Goal: Information Seeking & Learning: Learn about a topic

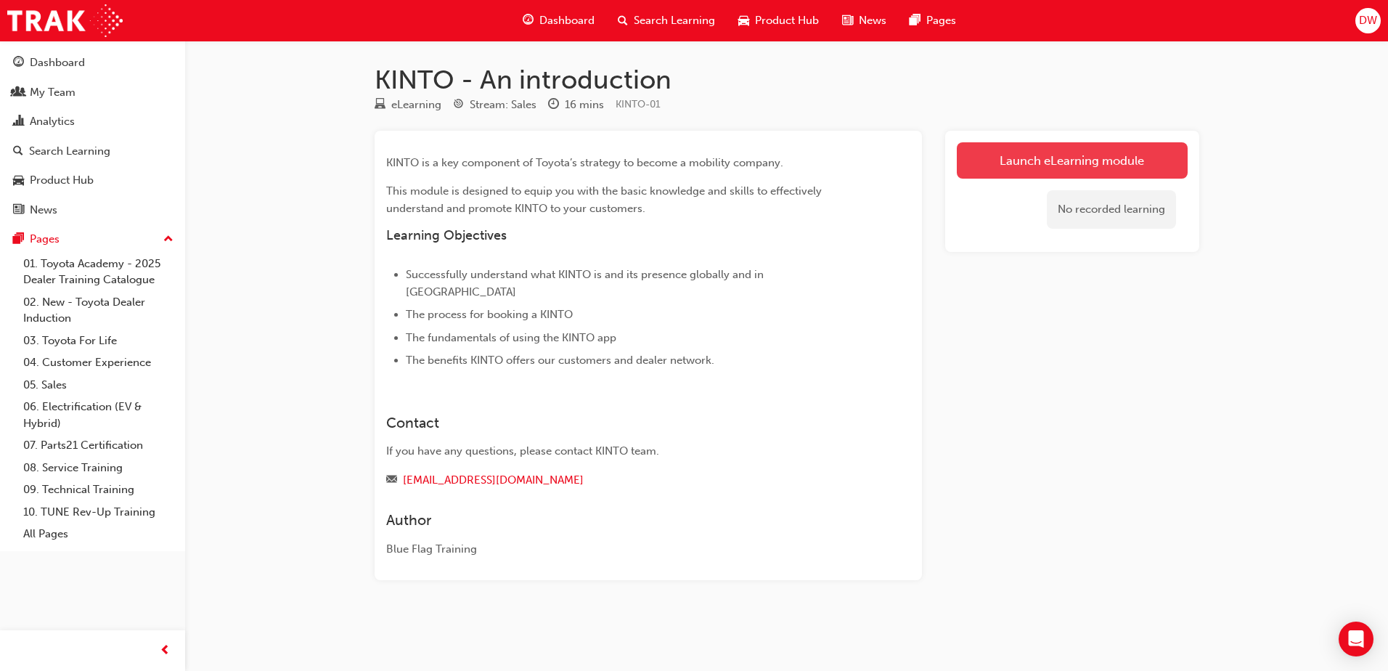
click at [1037, 159] on link "Launch eLearning module" at bounding box center [1072, 160] width 231 height 36
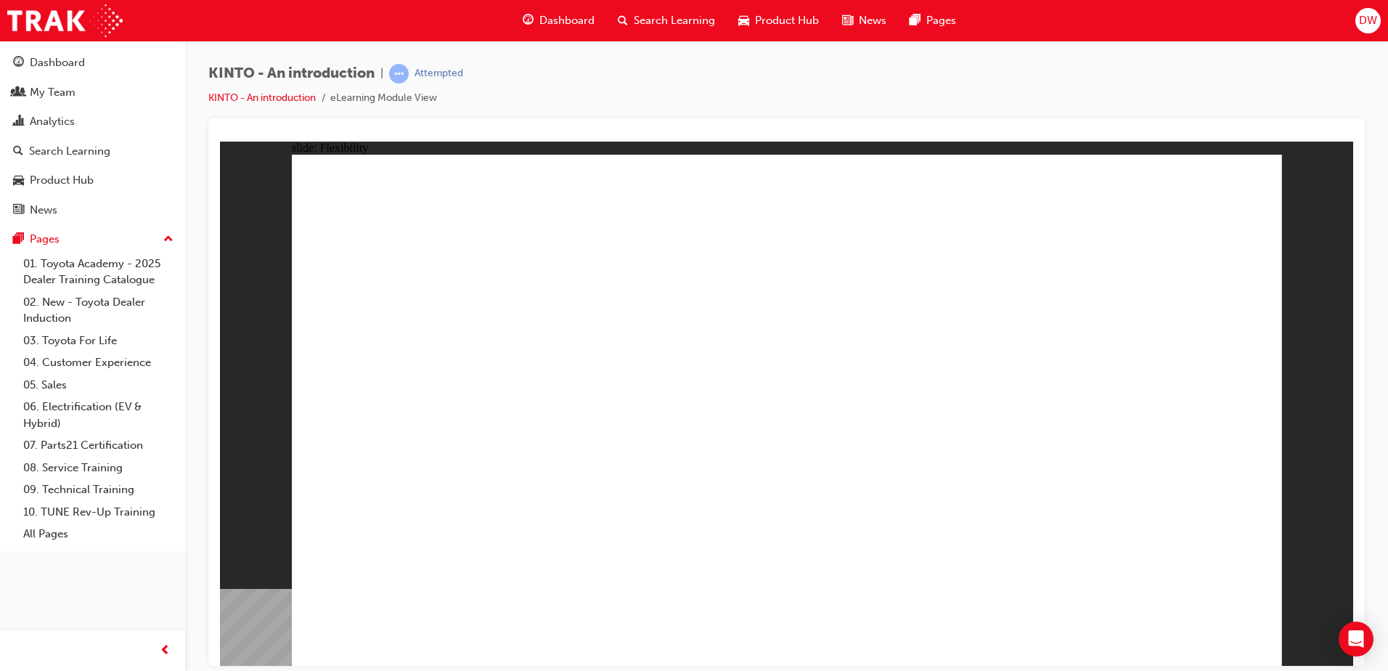
drag, startPoint x: 765, startPoint y: 507, endPoint x: 794, endPoint y: 506, distance: 29.1
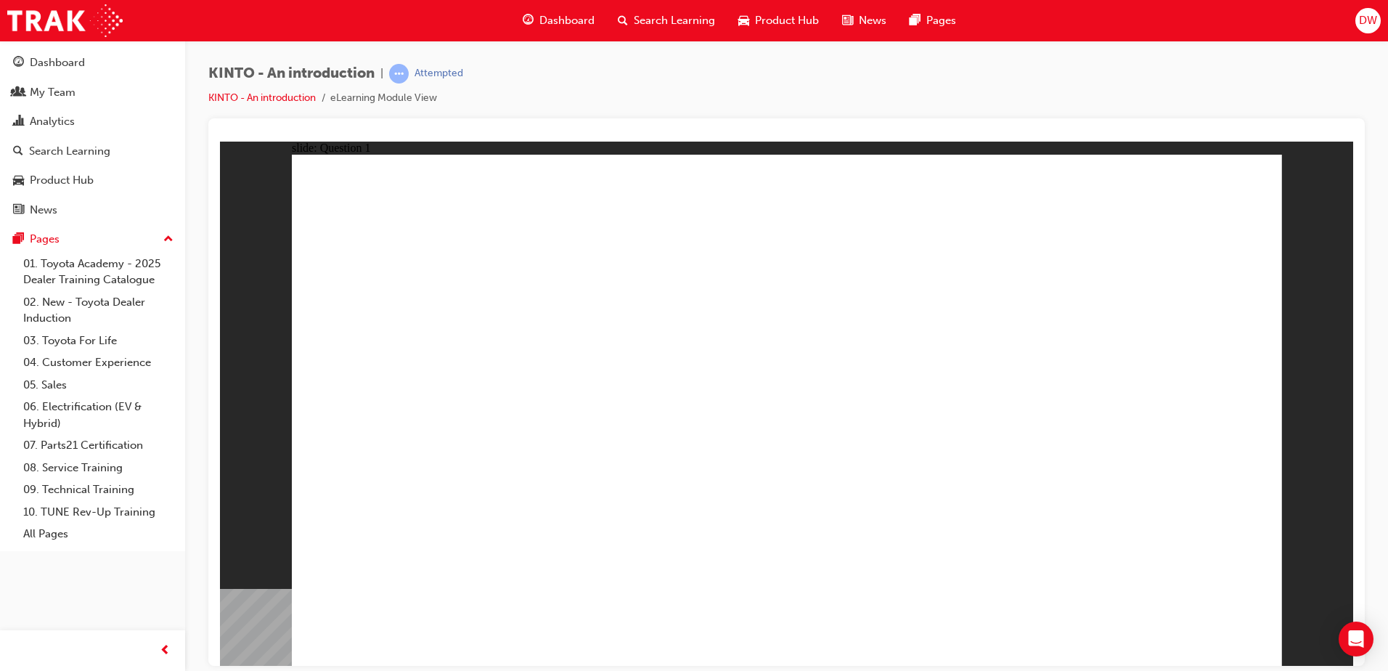
radio input "true"
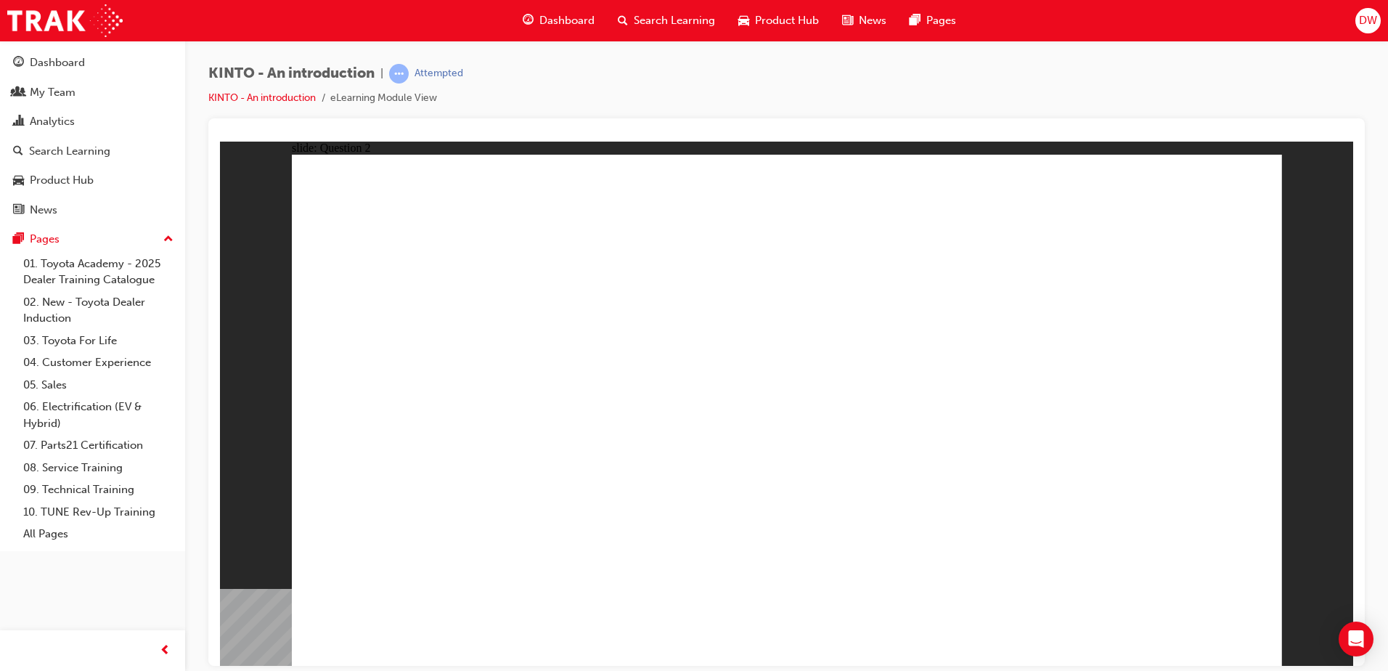
checkbox input "true"
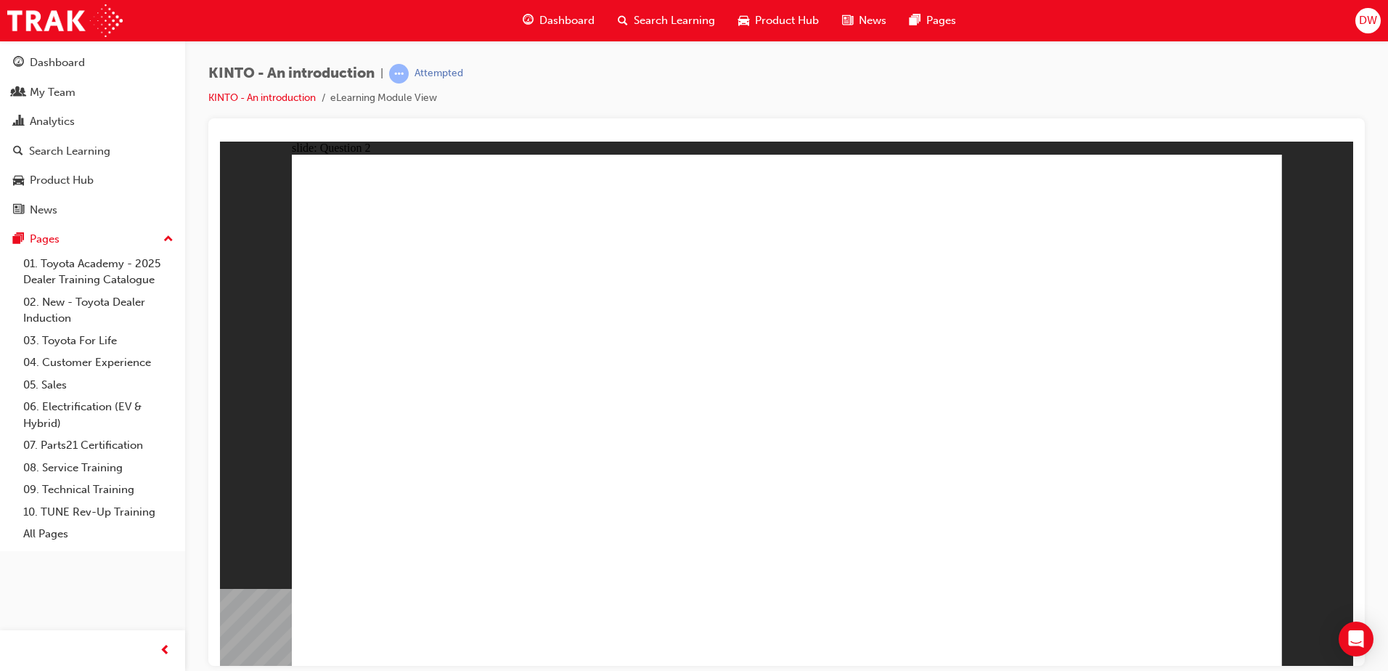
radio input "true"
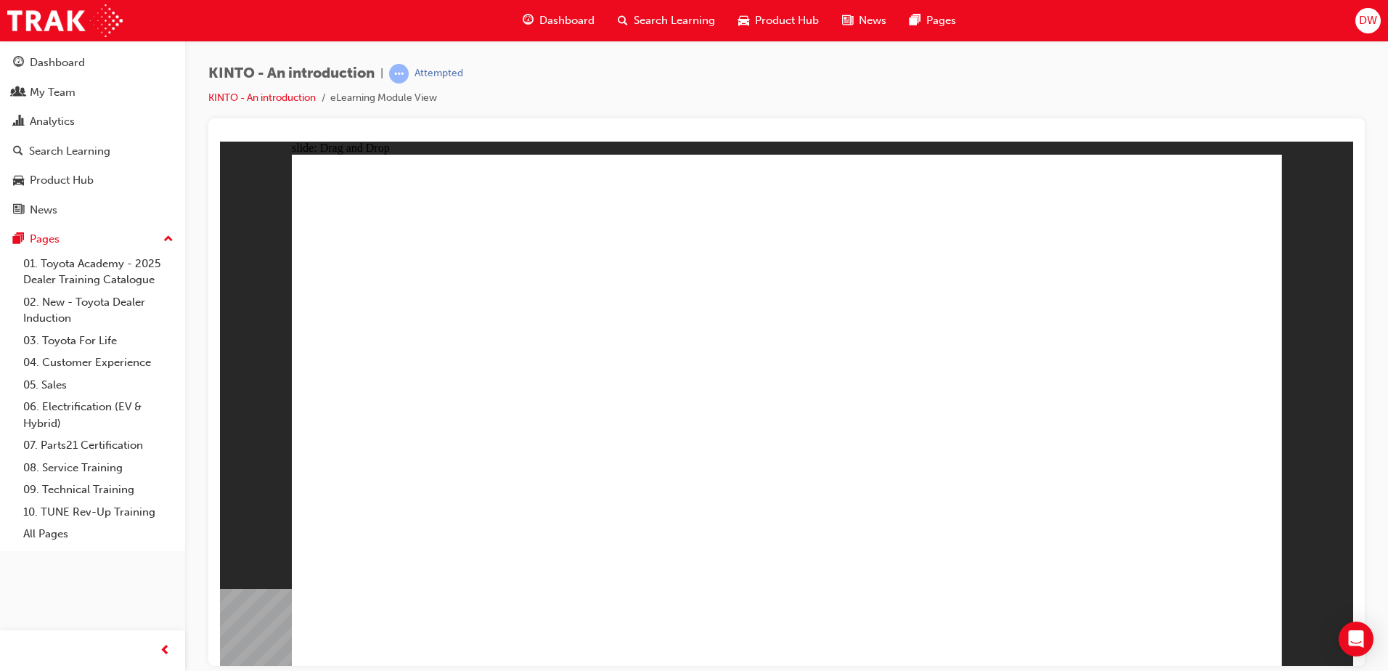
drag, startPoint x: 642, startPoint y: 334, endPoint x: 882, endPoint y: 334, distance: 239.5
drag, startPoint x: 941, startPoint y: 443, endPoint x: 393, endPoint y: 555, distance: 559.3
drag, startPoint x: 1108, startPoint y: 439, endPoint x: 576, endPoint y: 555, distance: 544.6
drag, startPoint x: 592, startPoint y: 542, endPoint x: 747, endPoint y: 536, distance: 155.5
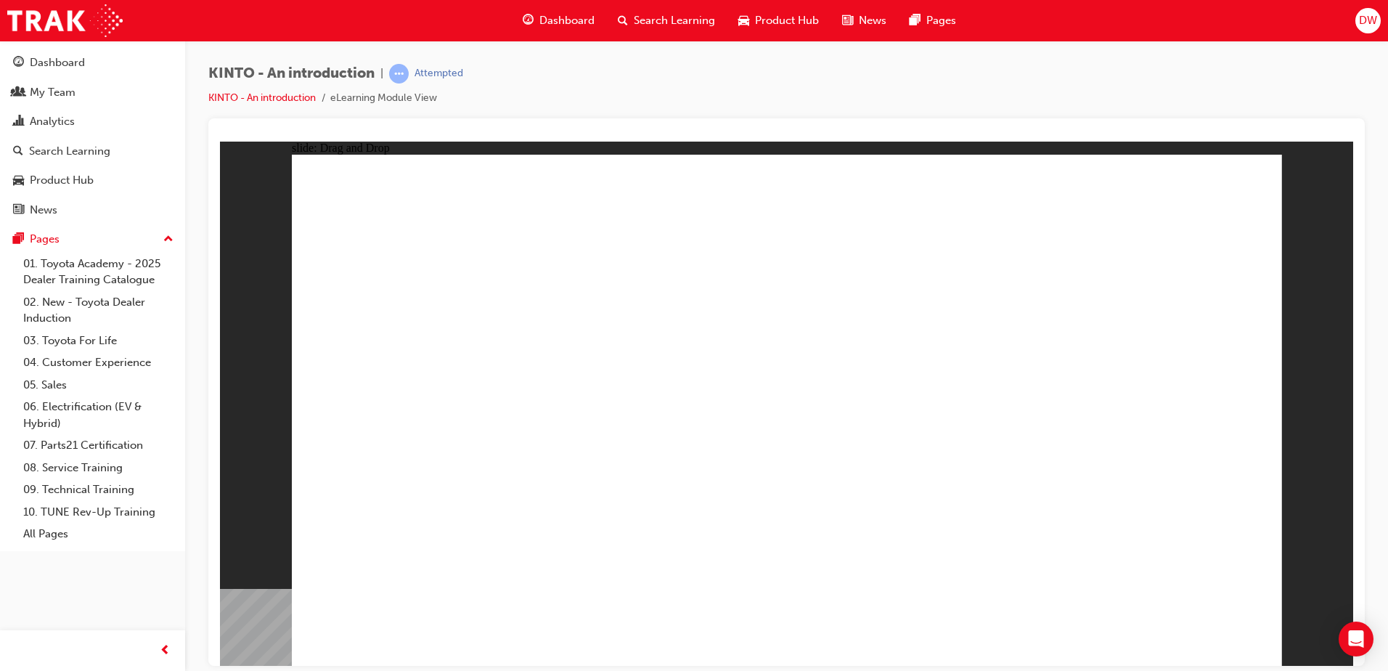
drag, startPoint x: 450, startPoint y: 453, endPoint x: 632, endPoint y: 558, distance: 209.8
drag, startPoint x: 618, startPoint y: 470, endPoint x: 973, endPoint y: 579, distance: 370.6
drag, startPoint x: 803, startPoint y: 458, endPoint x: 1180, endPoint y: 556, distance: 390.0
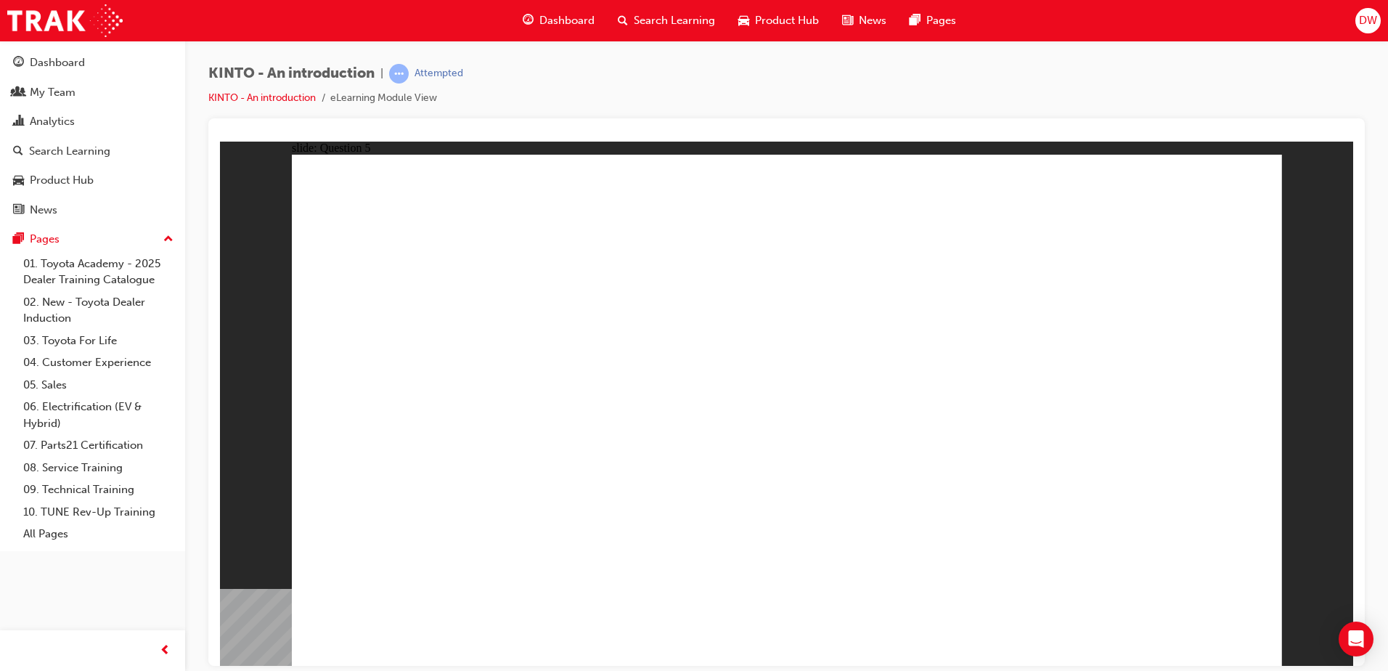
radio input "true"
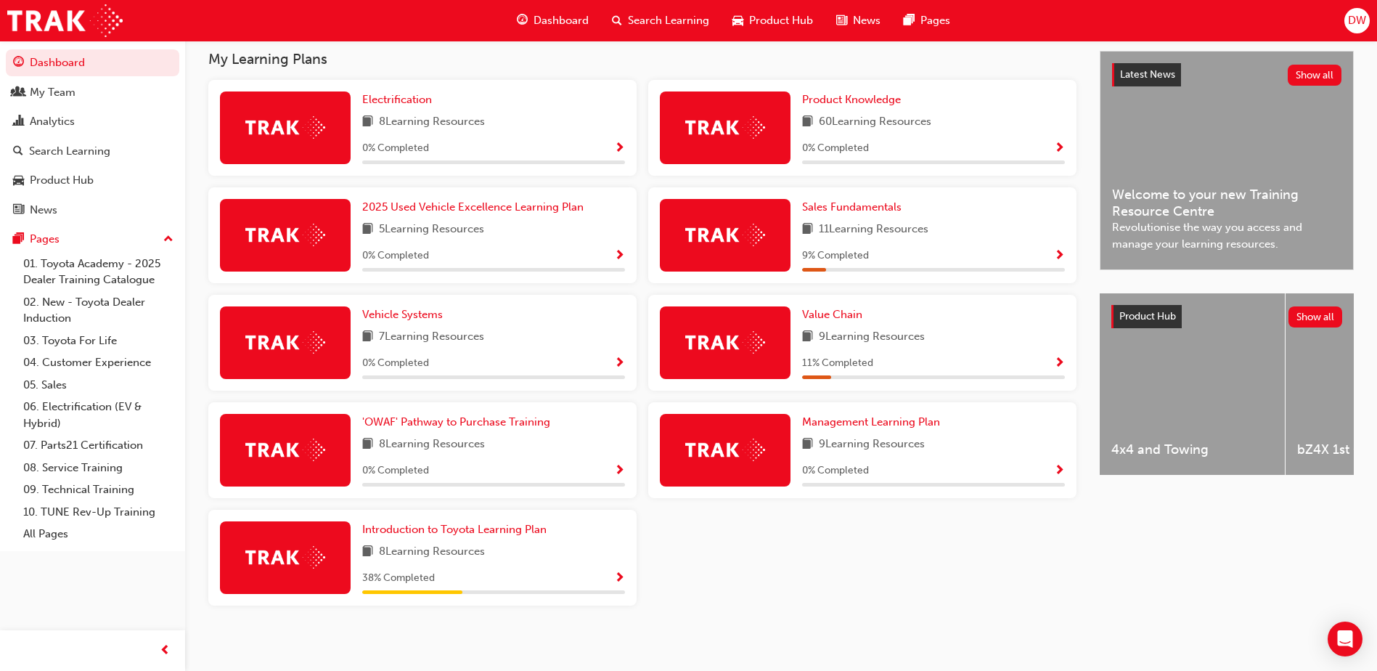
scroll to position [330, 0]
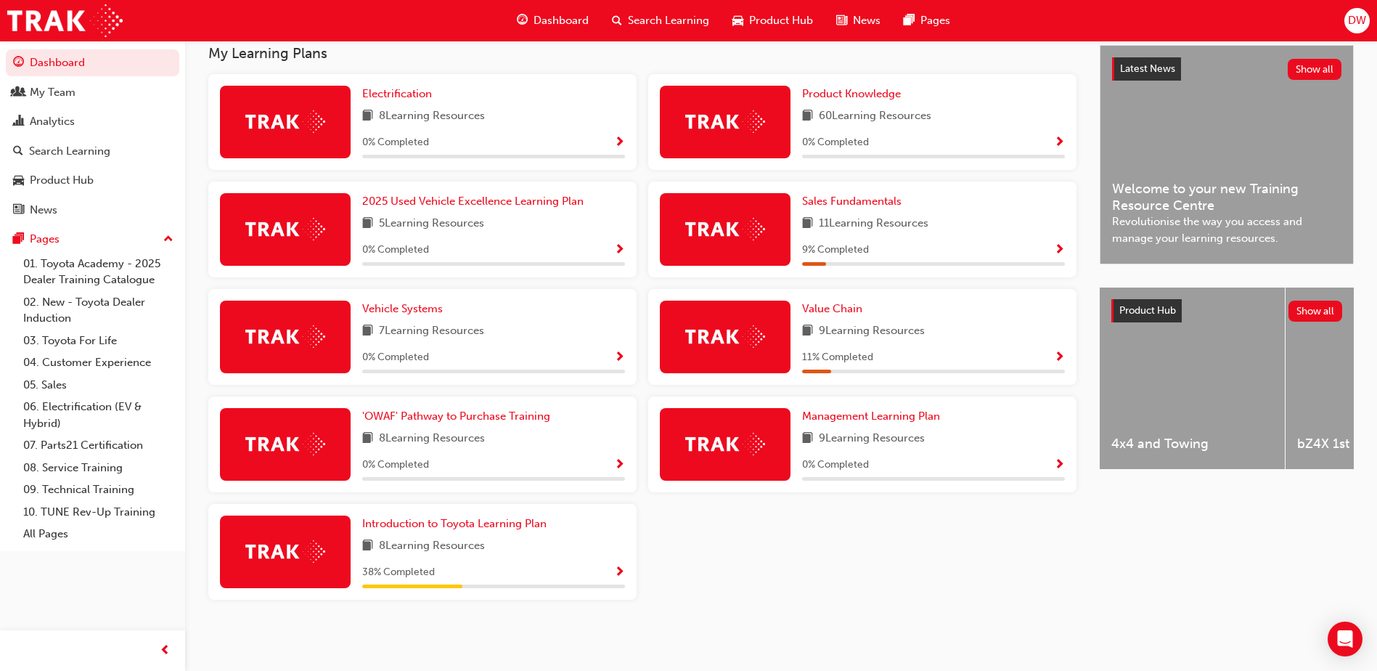
click at [617, 572] on span "Show Progress" at bounding box center [619, 572] width 11 height 13
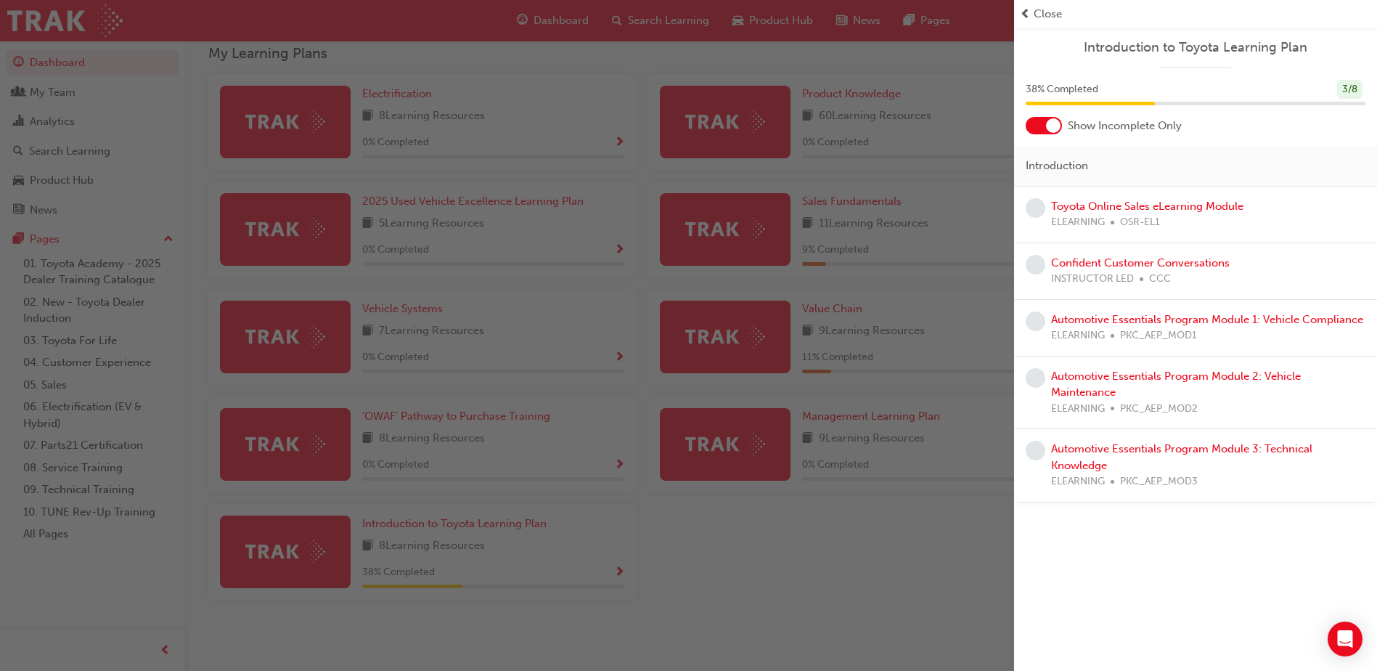
click at [991, 523] on div "button" at bounding box center [507, 335] width 1014 height 671
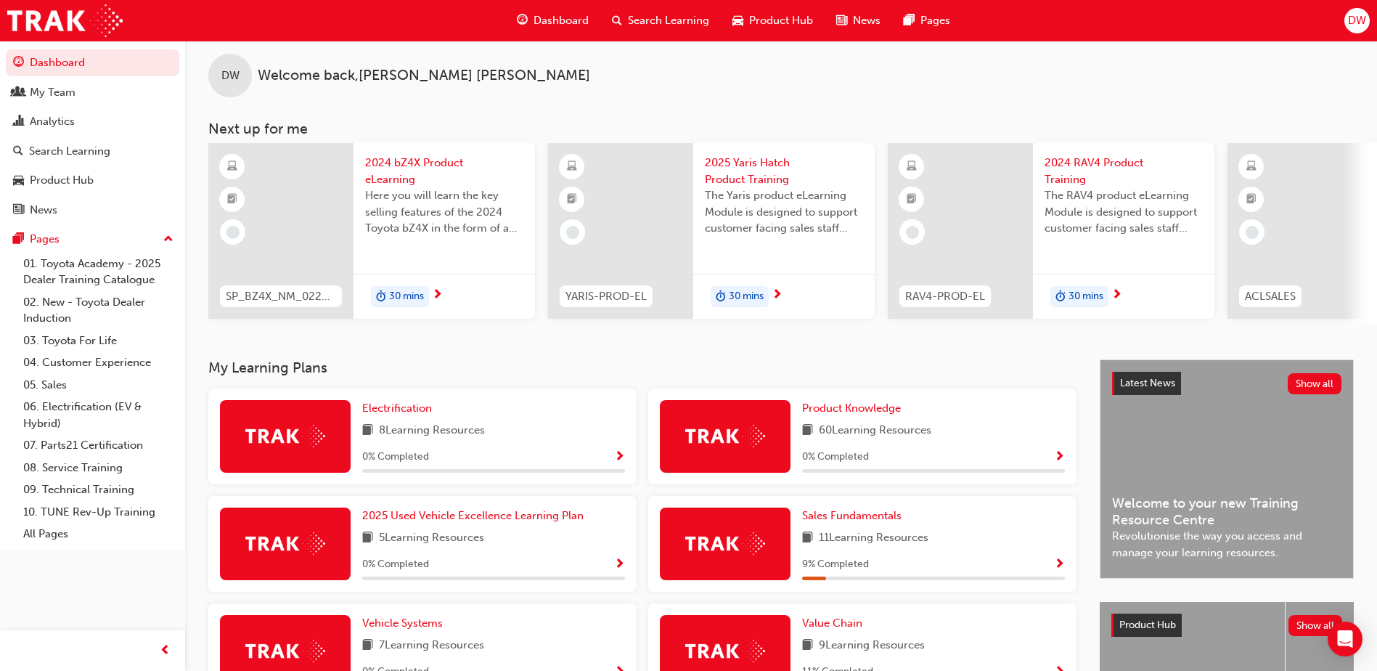
scroll to position [0, 0]
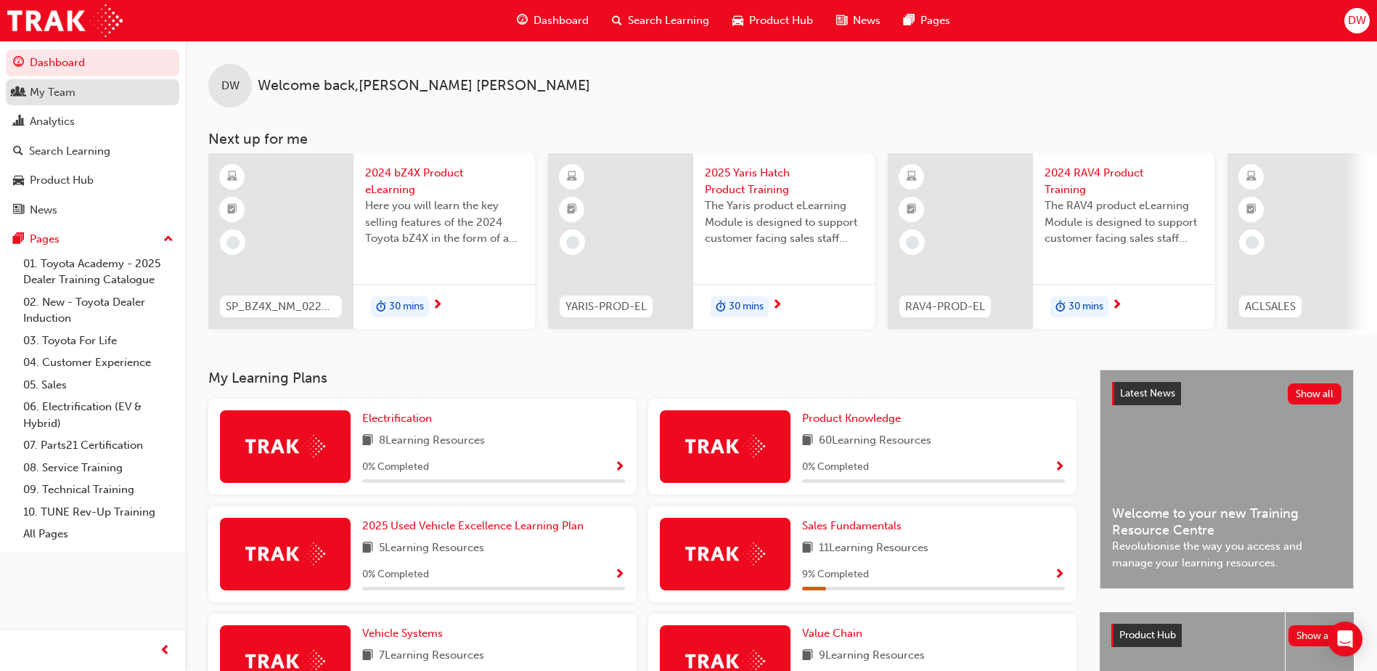
click at [57, 91] on div "My Team" at bounding box center [53, 92] width 46 height 17
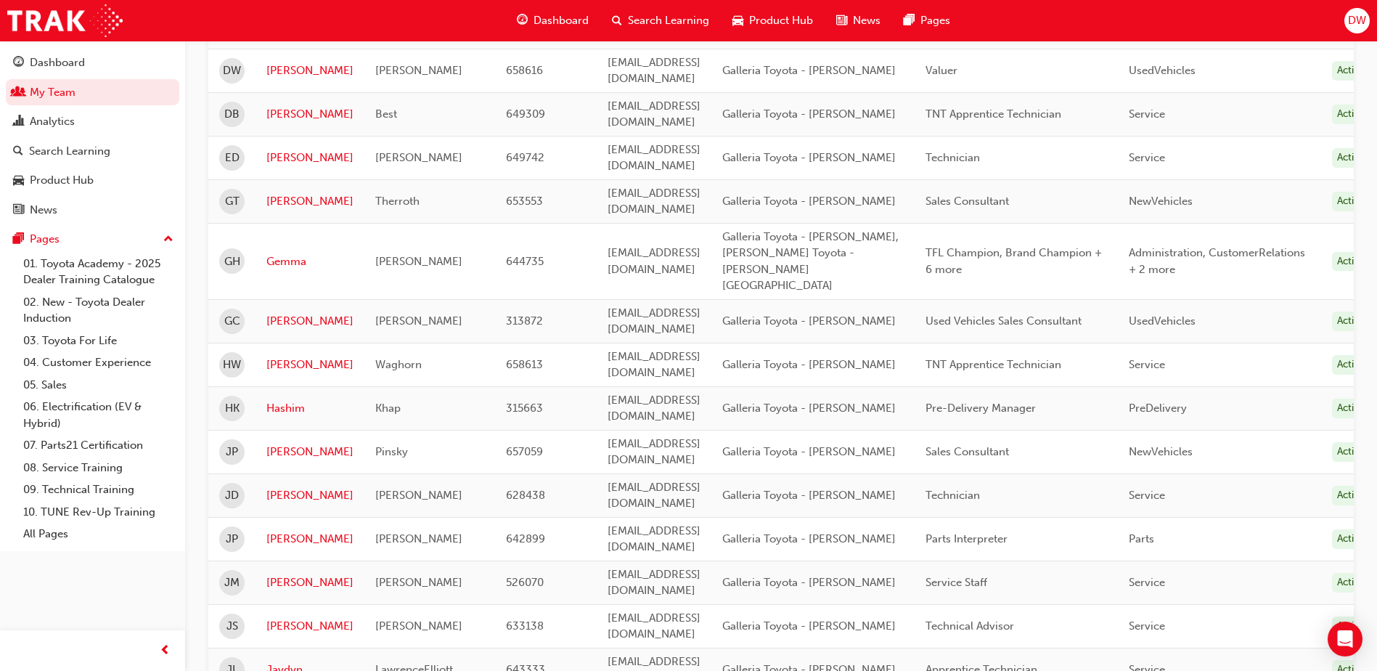
scroll to position [1698, 0]
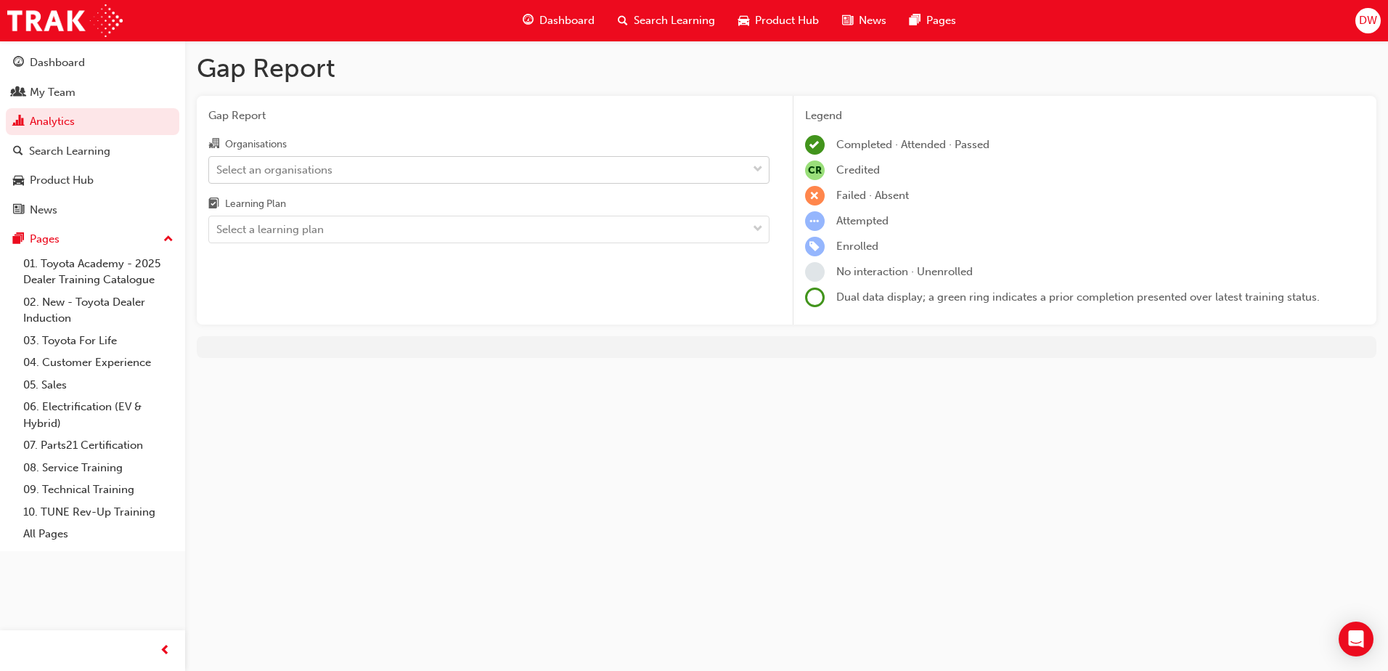
click at [598, 163] on div "Select an organisations" at bounding box center [478, 169] width 538 height 25
click at [218, 163] on input "Organisations Select an organisations" at bounding box center [216, 169] width 1 height 12
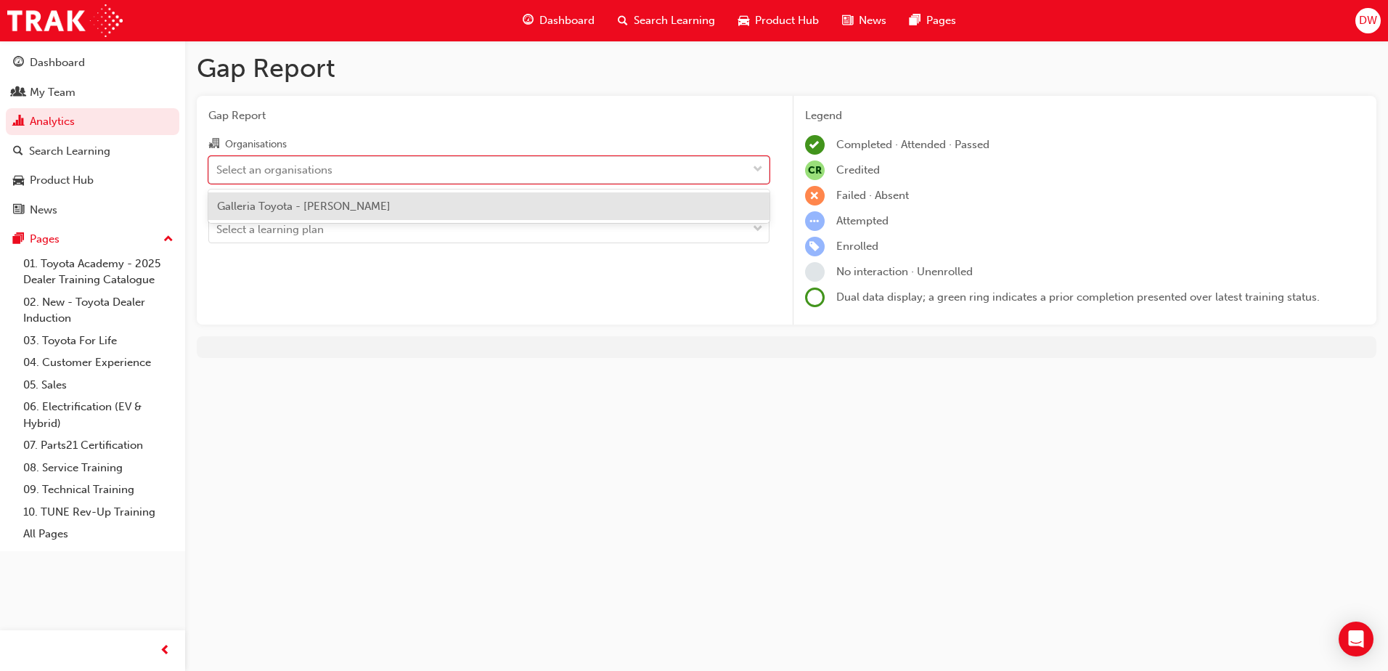
click at [558, 201] on div "Galleria Toyota - MORLEY" at bounding box center [488, 206] width 561 height 28
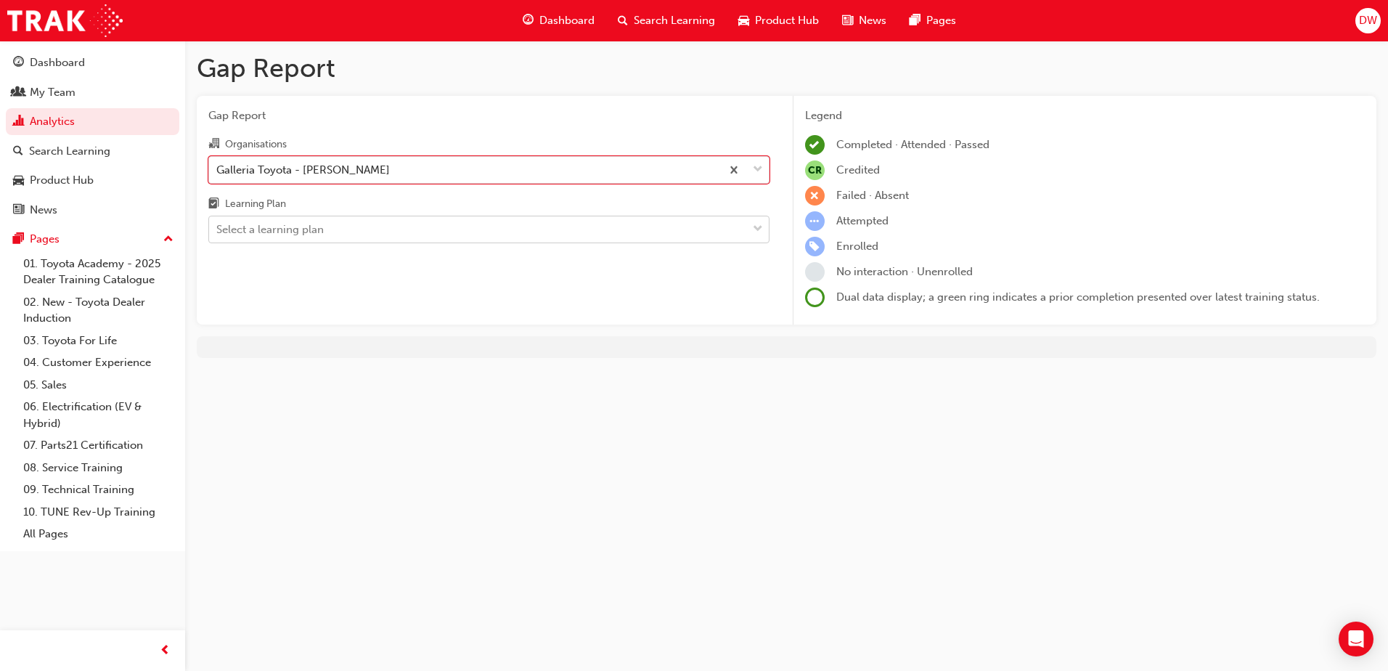
click at [557, 219] on div "Select a learning plan" at bounding box center [478, 229] width 538 height 25
click at [218, 223] on input "Learning Plan Select a learning plan" at bounding box center [216, 229] width 1 height 12
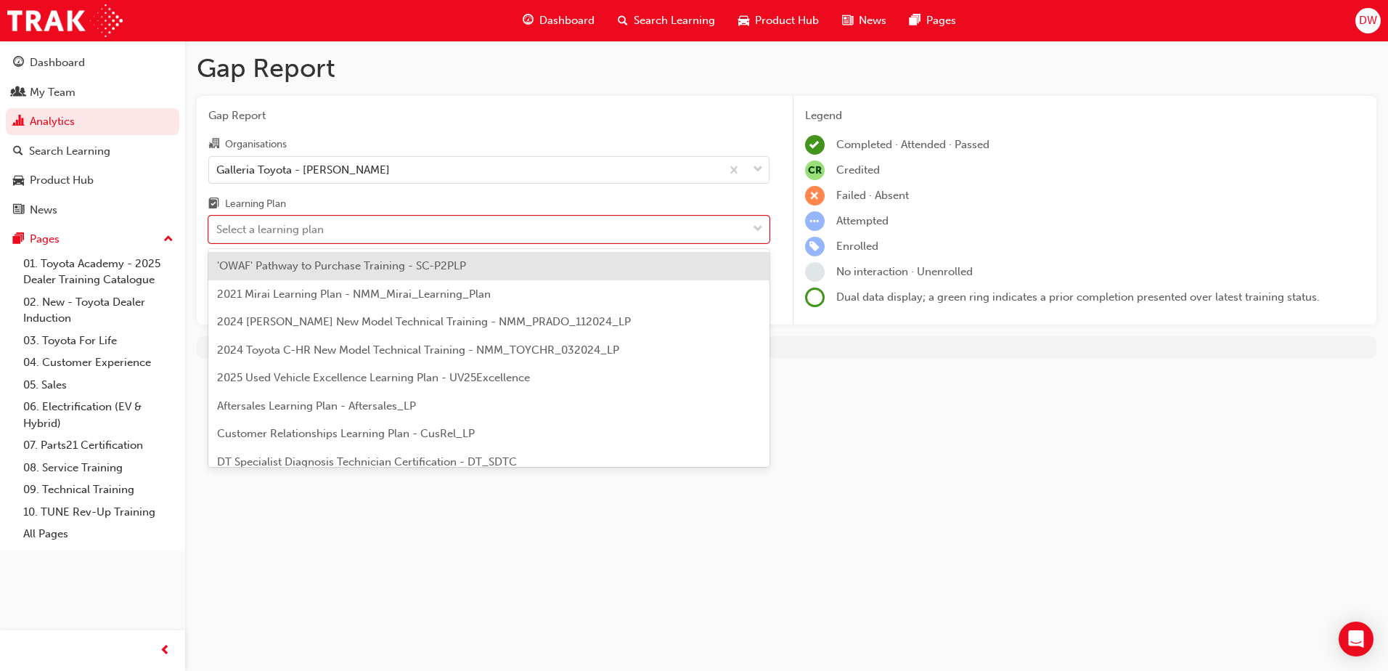
click at [553, 268] on div "'OWAF' Pathway to Purchase Training - SC-P2PLP" at bounding box center [488, 266] width 561 height 28
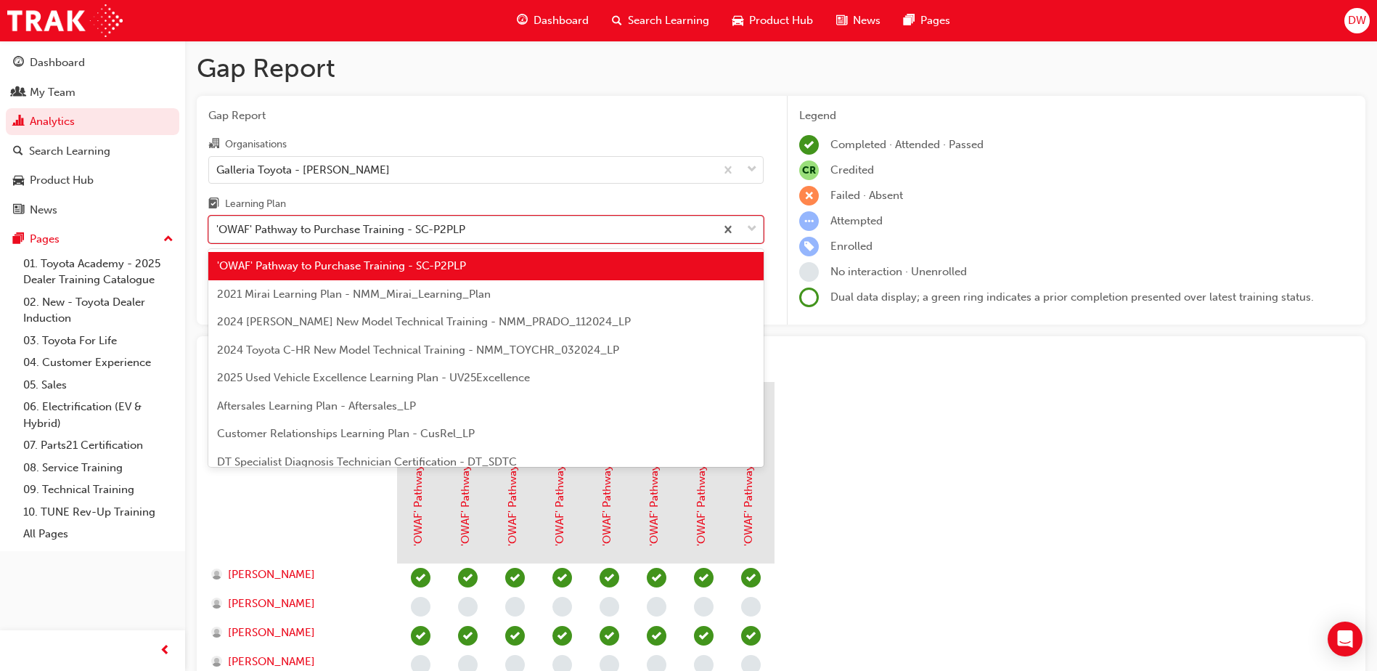
click at [511, 229] on div "'OWAF' Pathway to Purchase Training - SC-P2PLP" at bounding box center [462, 229] width 506 height 25
click at [218, 229] on input "Learning Plan option 'OWAF' Pathway to Purchase Training - SC-P2PLP, selected. …" at bounding box center [216, 229] width 1 height 12
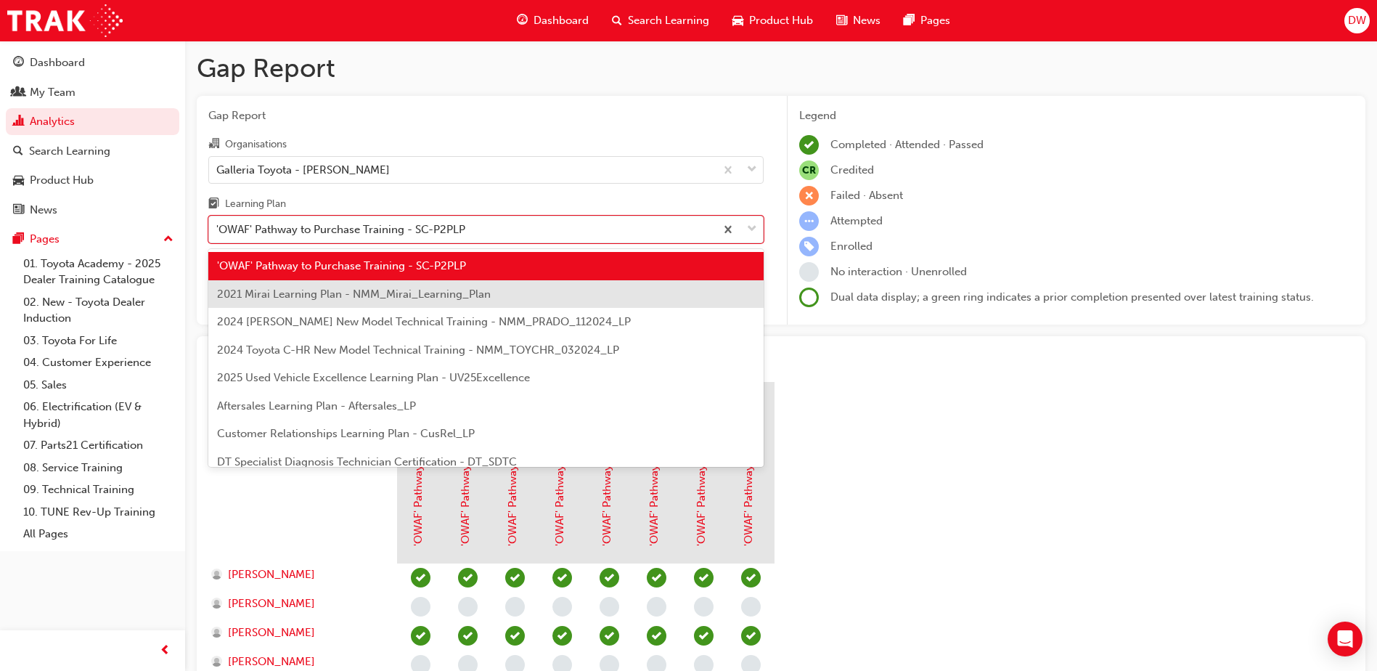
click at [499, 288] on div "2021 Mirai Learning Plan - NMM_Mirai_Learning_Plan" at bounding box center [485, 294] width 555 height 28
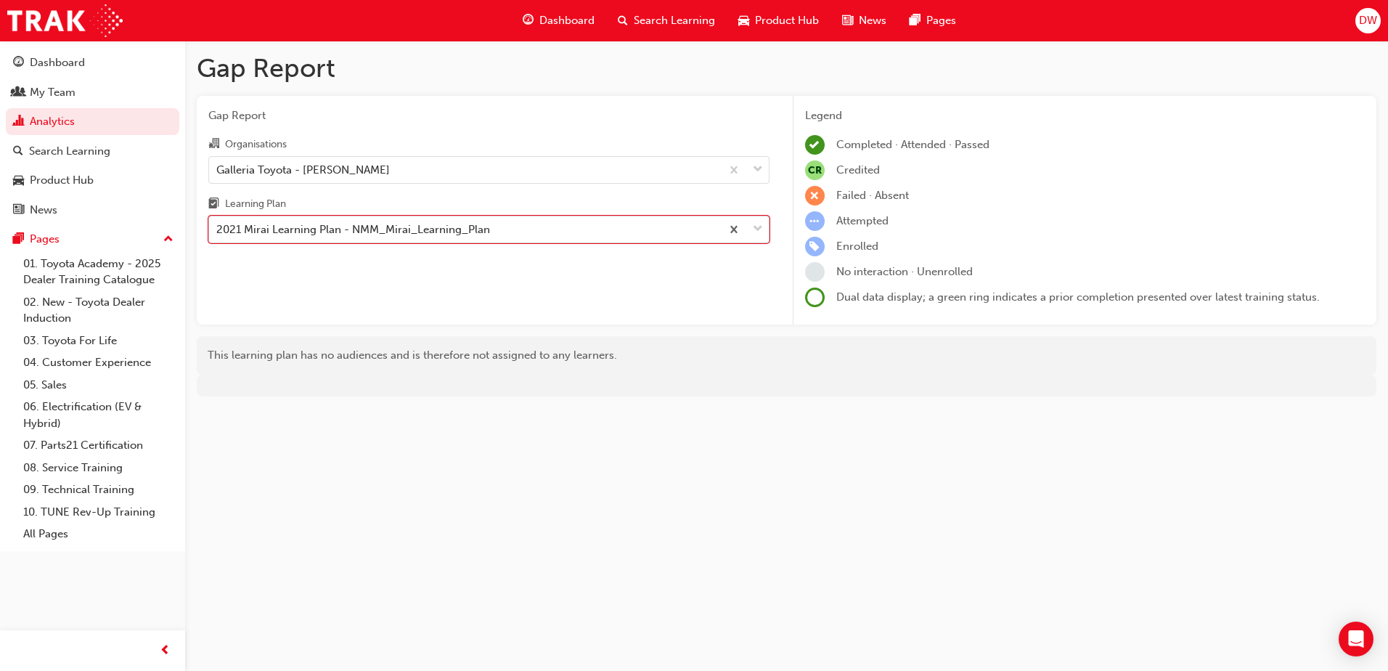
click at [516, 232] on div "2021 Mirai Learning Plan - NMM_Mirai_Learning_Plan" at bounding box center [465, 229] width 512 height 25
click at [218, 232] on input "Learning Plan option 2021 Mirai Learning Plan - NMM_Mirai_Learning_Plan, select…" at bounding box center [216, 229] width 1 height 12
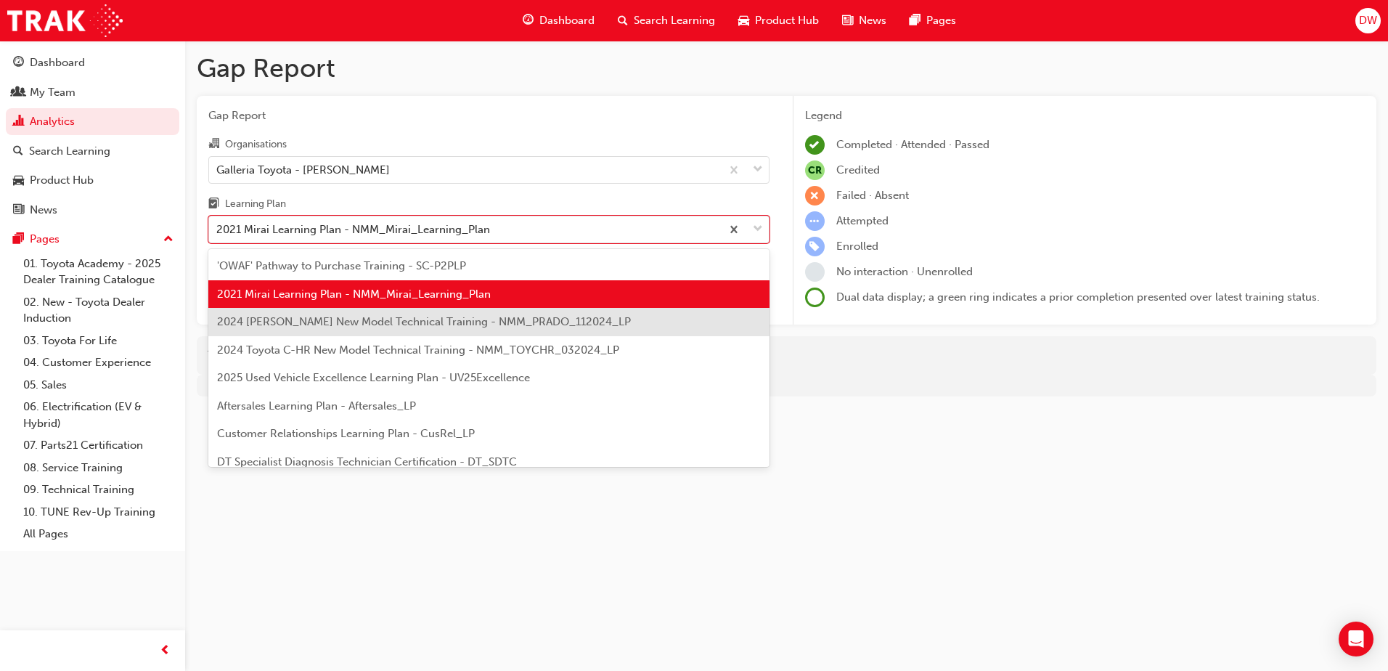
click at [501, 328] on div "2024 Prado New Model Technical Training - NMM_PRADO_112024_LP" at bounding box center [488, 322] width 561 height 28
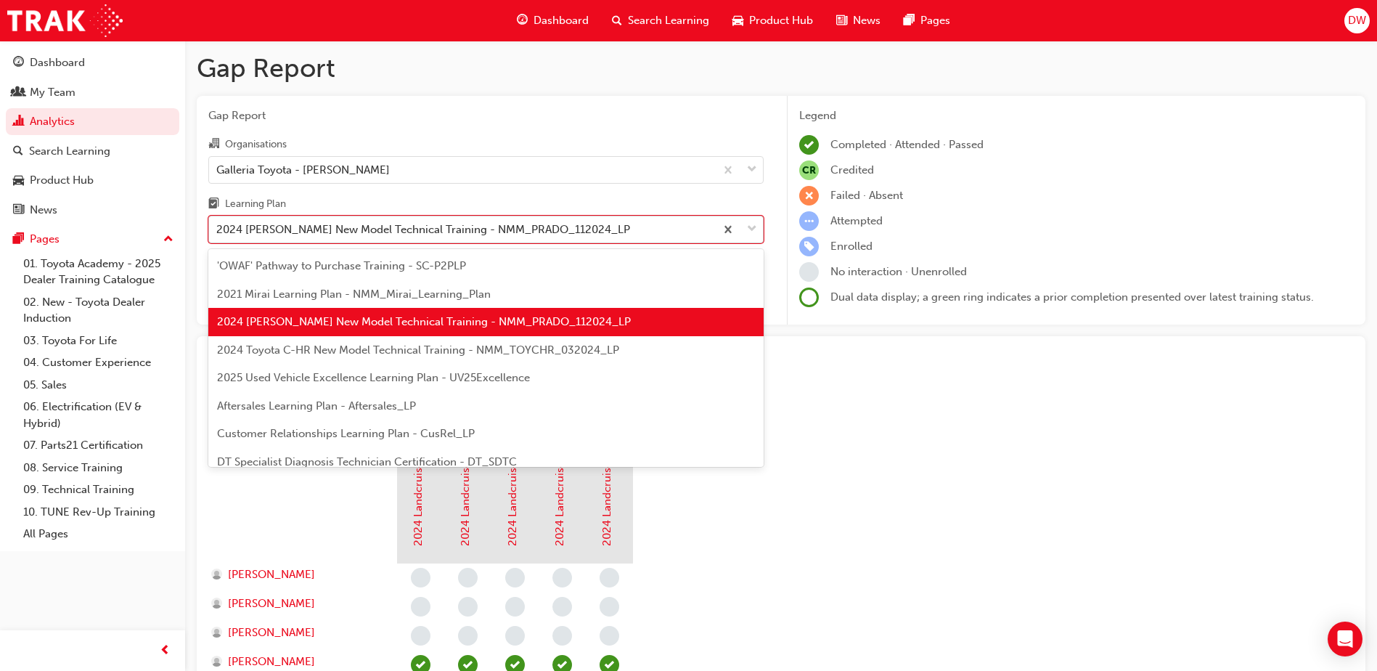
click at [518, 232] on div "2024 Prado New Model Technical Training - NMM_PRADO_112024_LP" at bounding box center [423, 229] width 414 height 17
click at [218, 232] on input "Learning Plan option 2024 Prado New Model Technical Training - NMM_PRADO_112024…" at bounding box center [216, 229] width 1 height 12
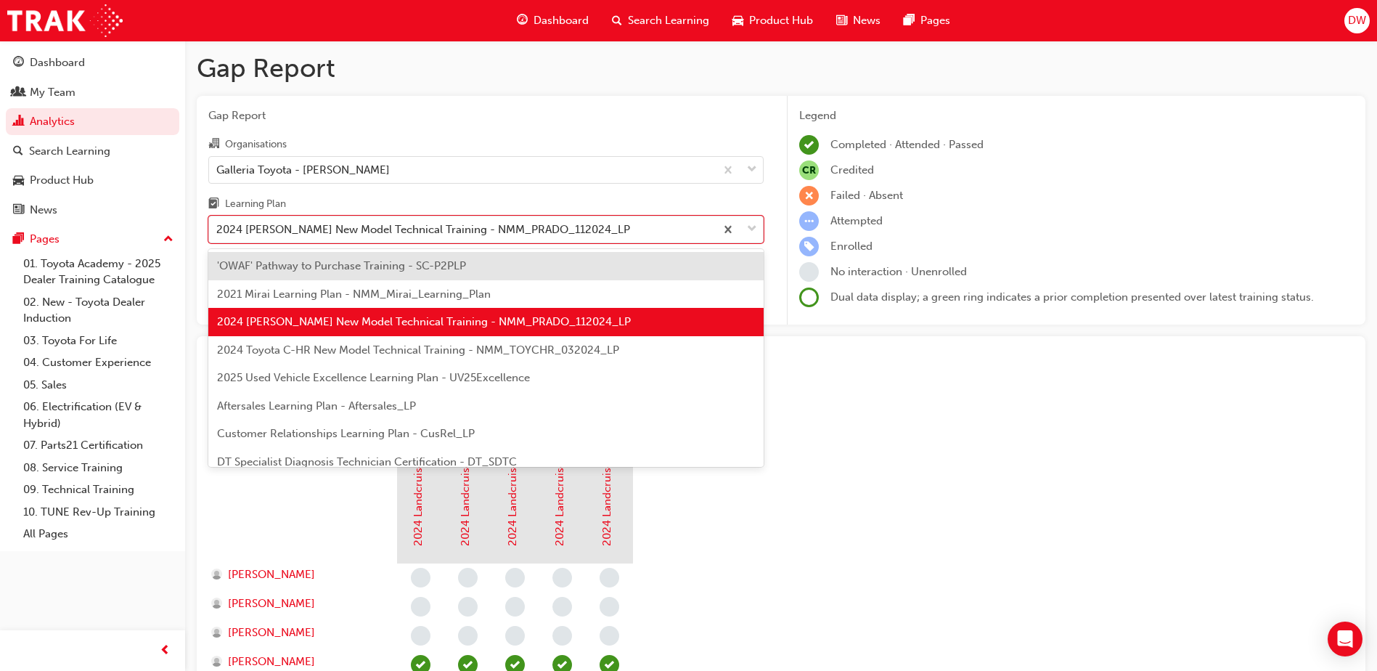
click at [506, 356] on div "2024 Toyota C-HR New Model Technical Training - NMM_TOYCHR_032024_LP" at bounding box center [485, 350] width 555 height 28
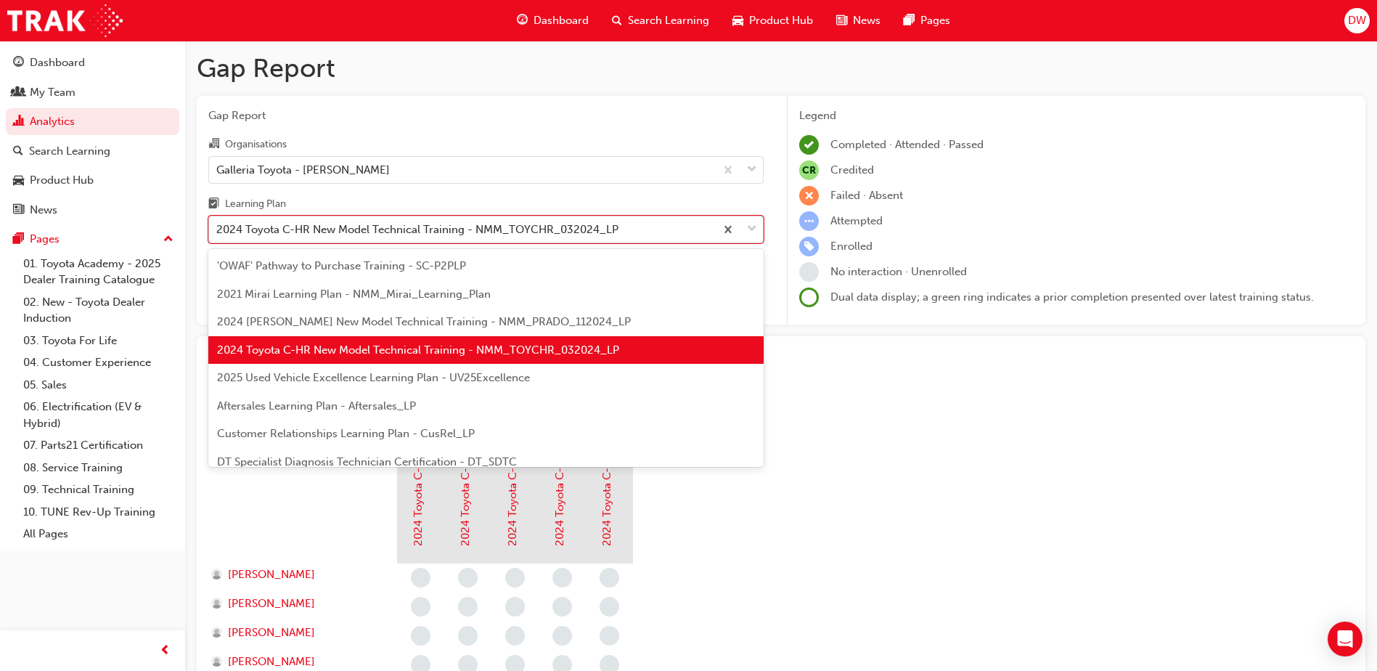
click at [576, 226] on div "2024 Toyota C-HR New Model Technical Training - NMM_TOYCHR_032024_LP" at bounding box center [417, 229] width 402 height 17
click at [218, 226] on input "Learning Plan option 2024 Toyota C-HR New Model Technical Training - NMM_TOYCHR…" at bounding box center [216, 229] width 1 height 12
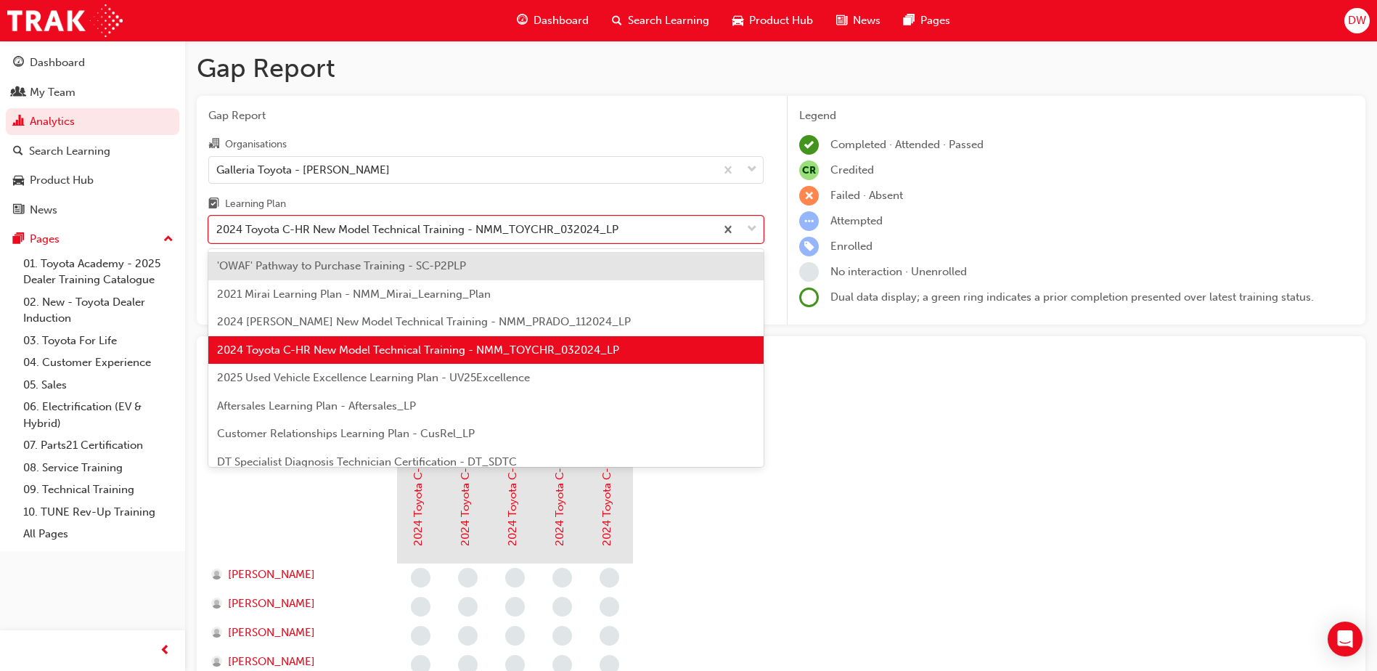
click at [507, 378] on span "2025 Used Vehicle Excellence Learning Plan - UV25Excellence" at bounding box center [373, 377] width 313 height 13
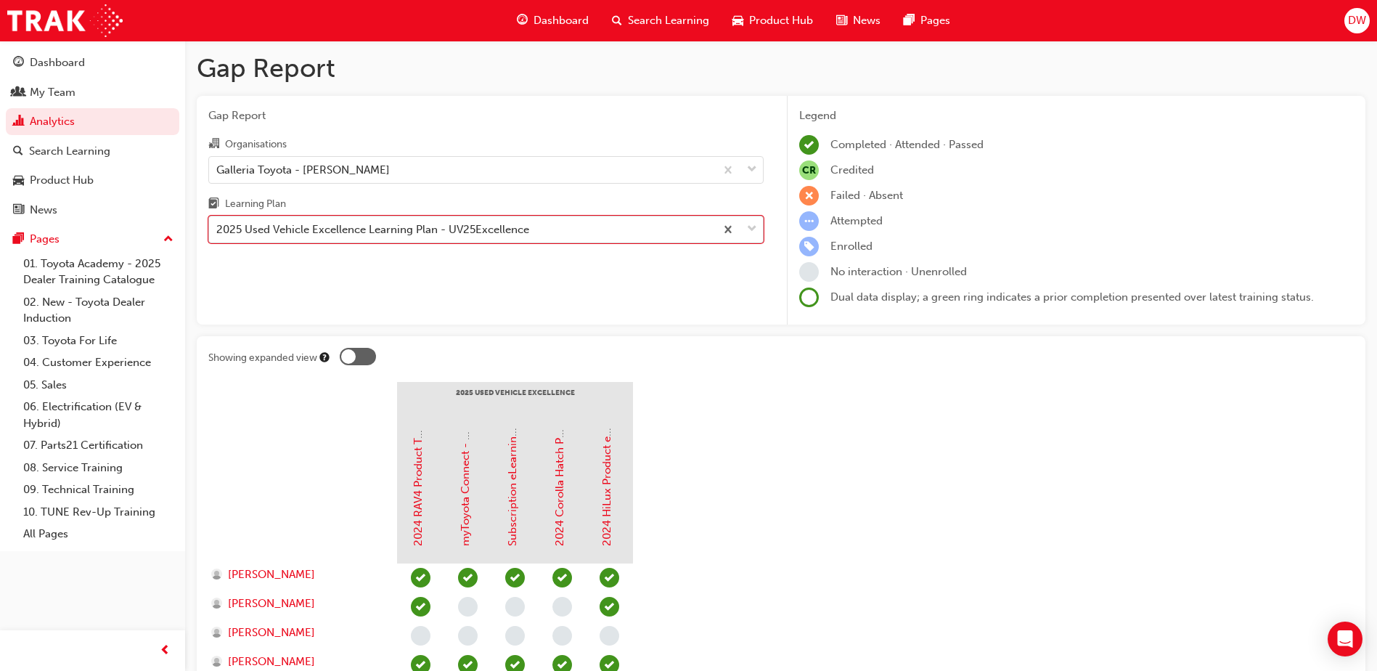
click at [520, 229] on div "2025 Used Vehicle Excellence Learning Plan - UV25Excellence" at bounding box center [372, 229] width 313 height 17
click at [218, 229] on input "Learning Plan option 2025 Used Vehicle Excellence Learning Plan - UV25Excellenc…" at bounding box center [216, 229] width 1 height 12
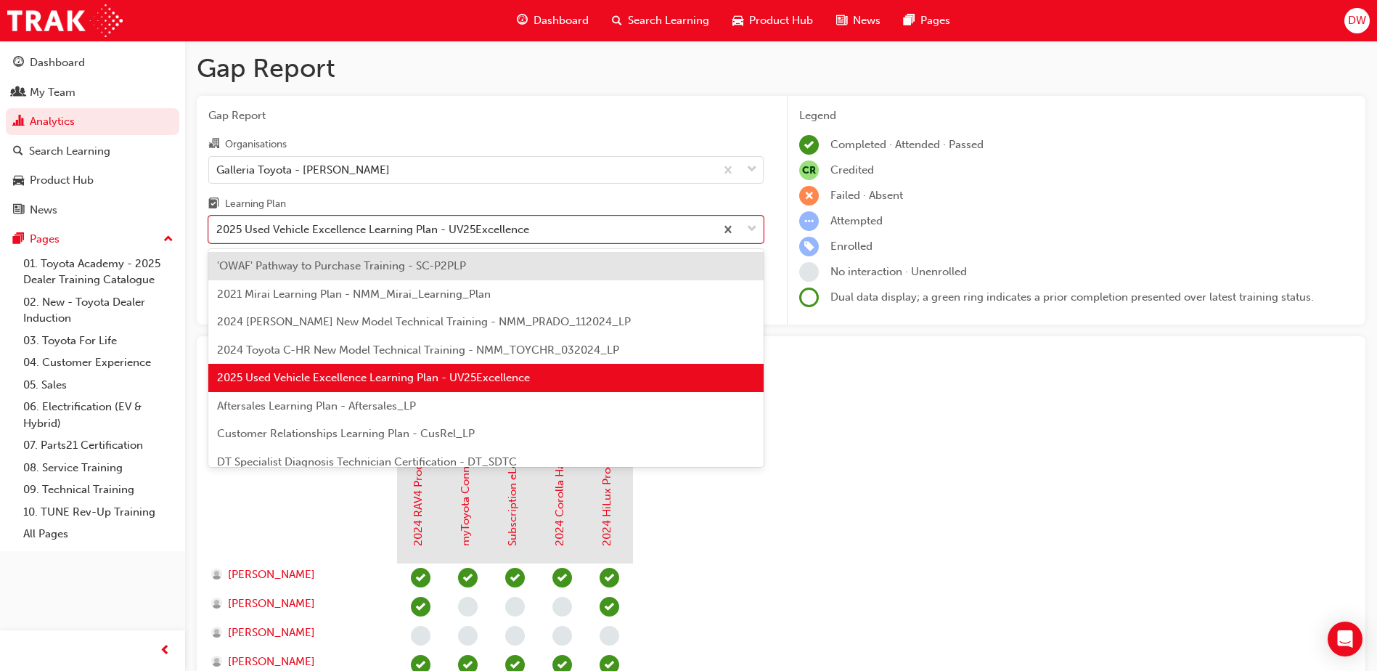
click at [420, 415] on div "Aftersales Learning Plan - Aftersales_LP" at bounding box center [485, 406] width 555 height 28
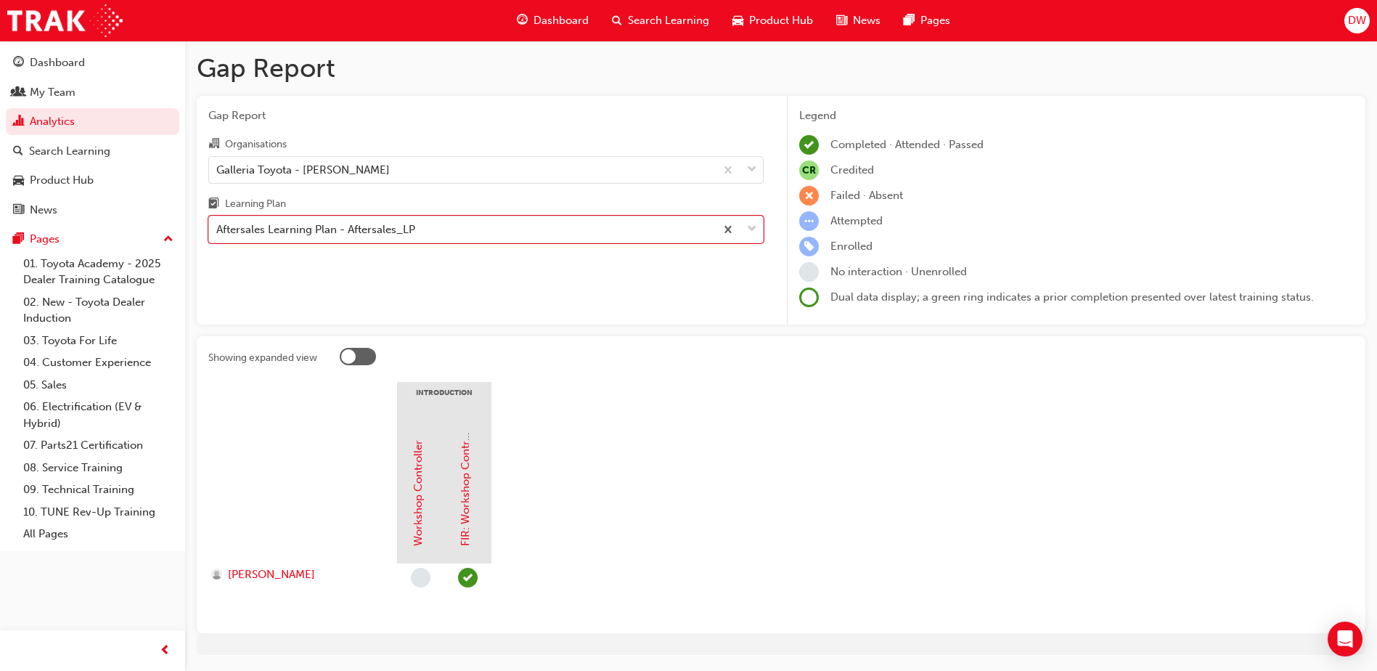
scroll to position [44, 0]
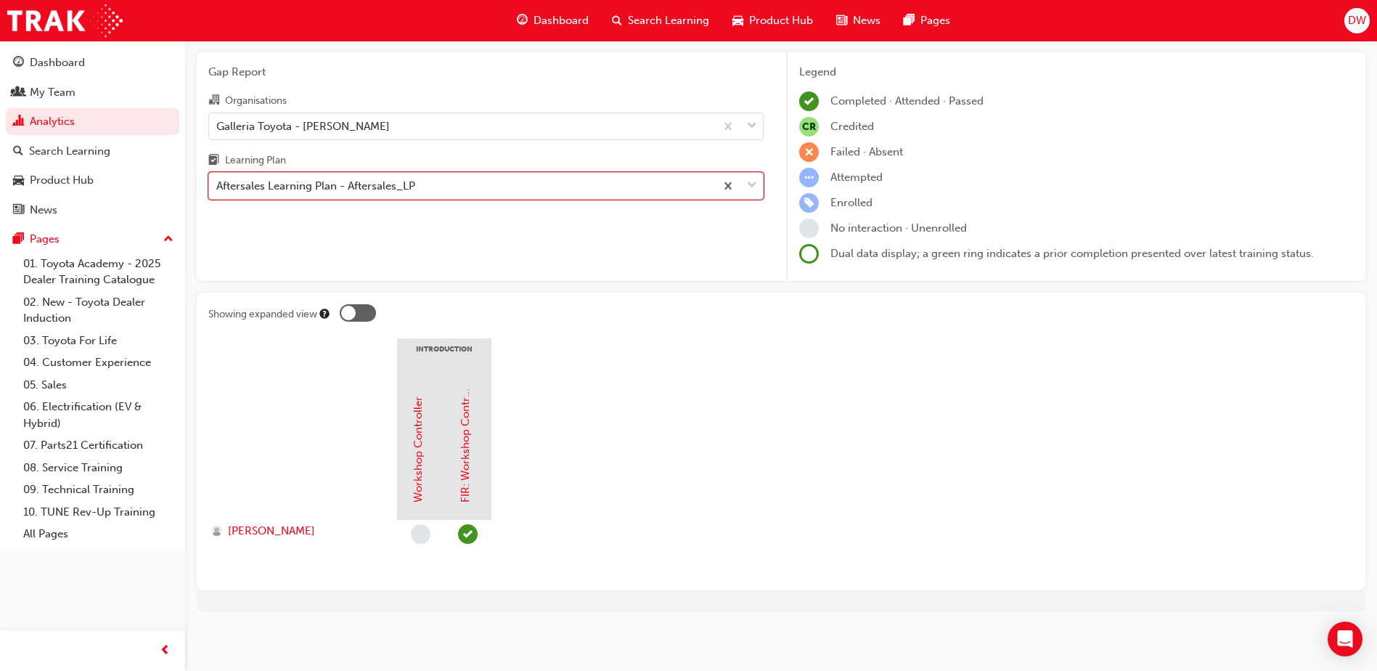
click at [606, 184] on div "Aftersales Learning Plan - Aftersales_LP" at bounding box center [462, 185] width 506 height 25
click at [218, 184] on input "Learning Plan option Aftersales Learning Plan - Aftersales_LP, selected. 0 resu…" at bounding box center [216, 185] width 1 height 12
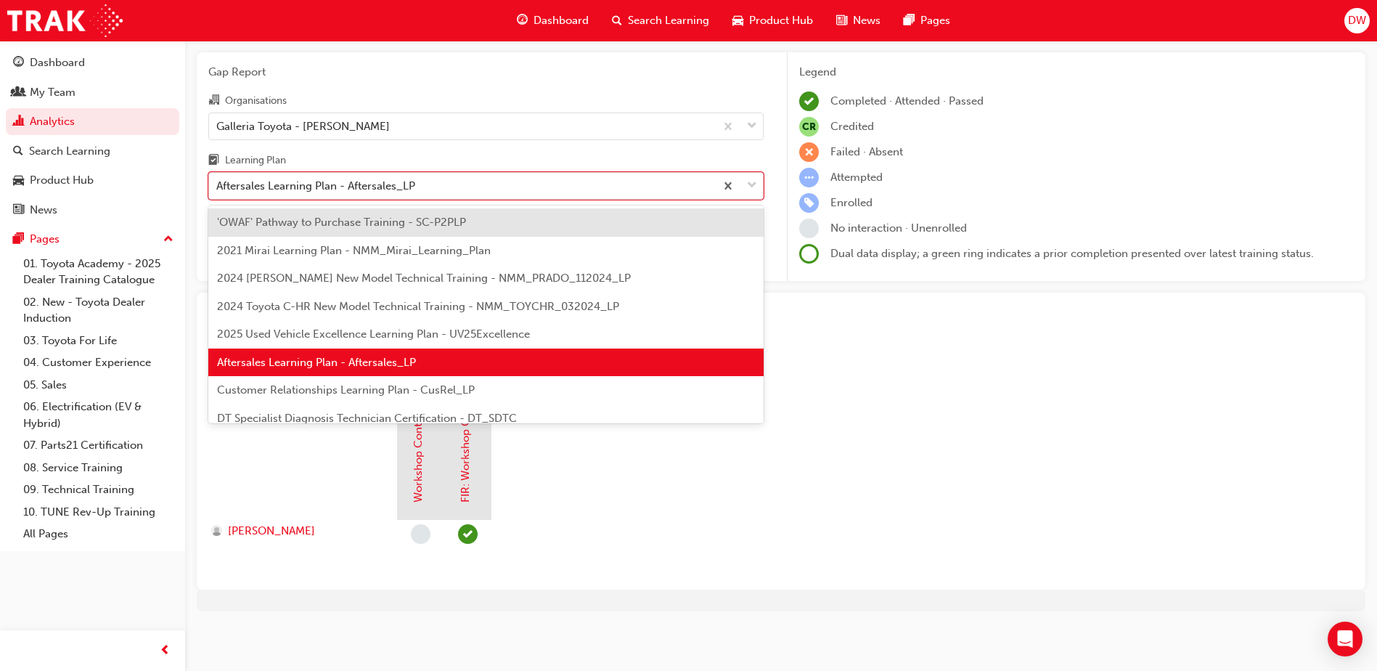
click at [549, 385] on div "Customer Relationships Learning Plan - CusRel_LP" at bounding box center [485, 390] width 555 height 28
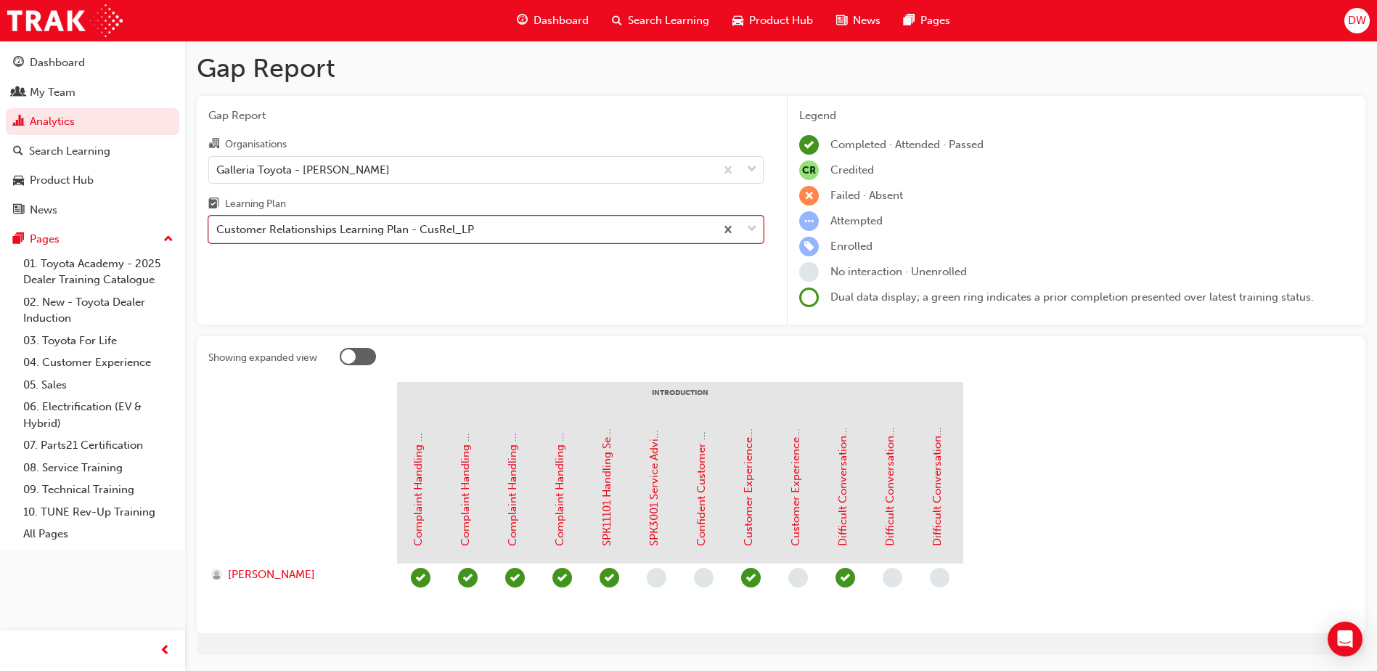
click at [579, 226] on div "Customer Relationships Learning Plan - CusRel_LP" at bounding box center [462, 229] width 506 height 25
click at [218, 226] on input "Learning Plan option Customer Relationships Learning Plan - CusRel_LP, selected…" at bounding box center [216, 229] width 1 height 12
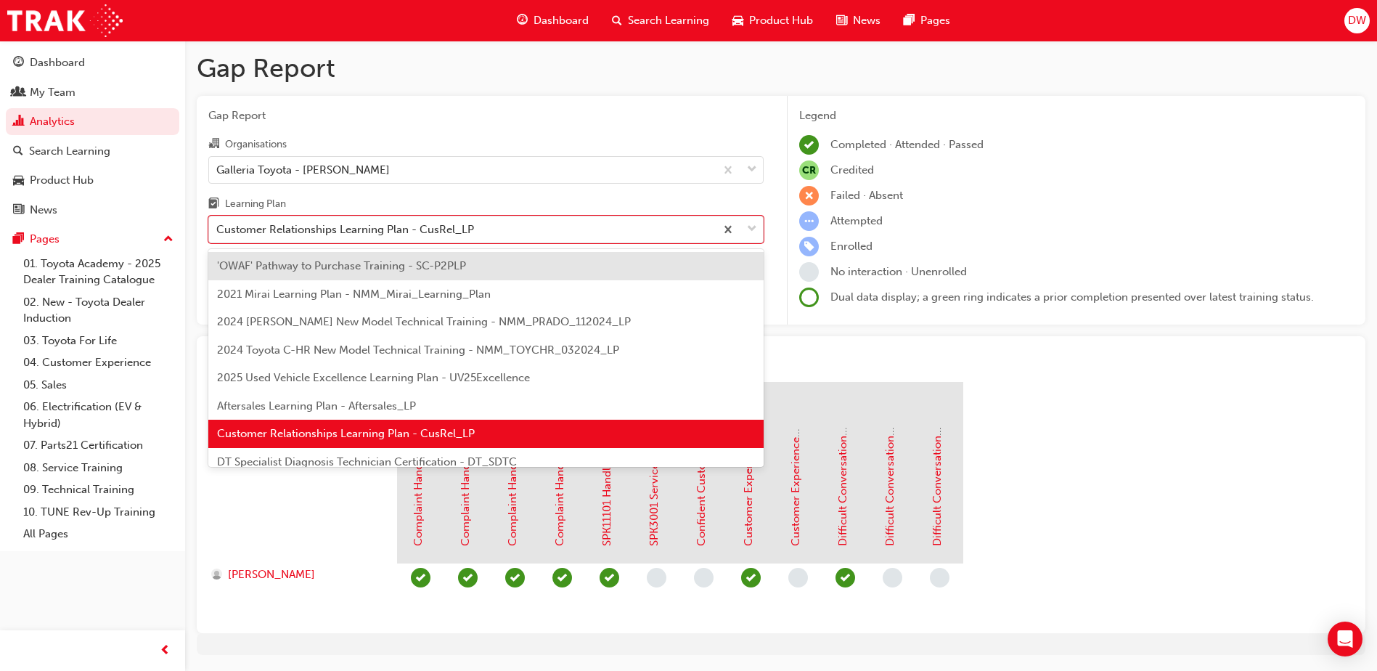
scroll to position [73, 0]
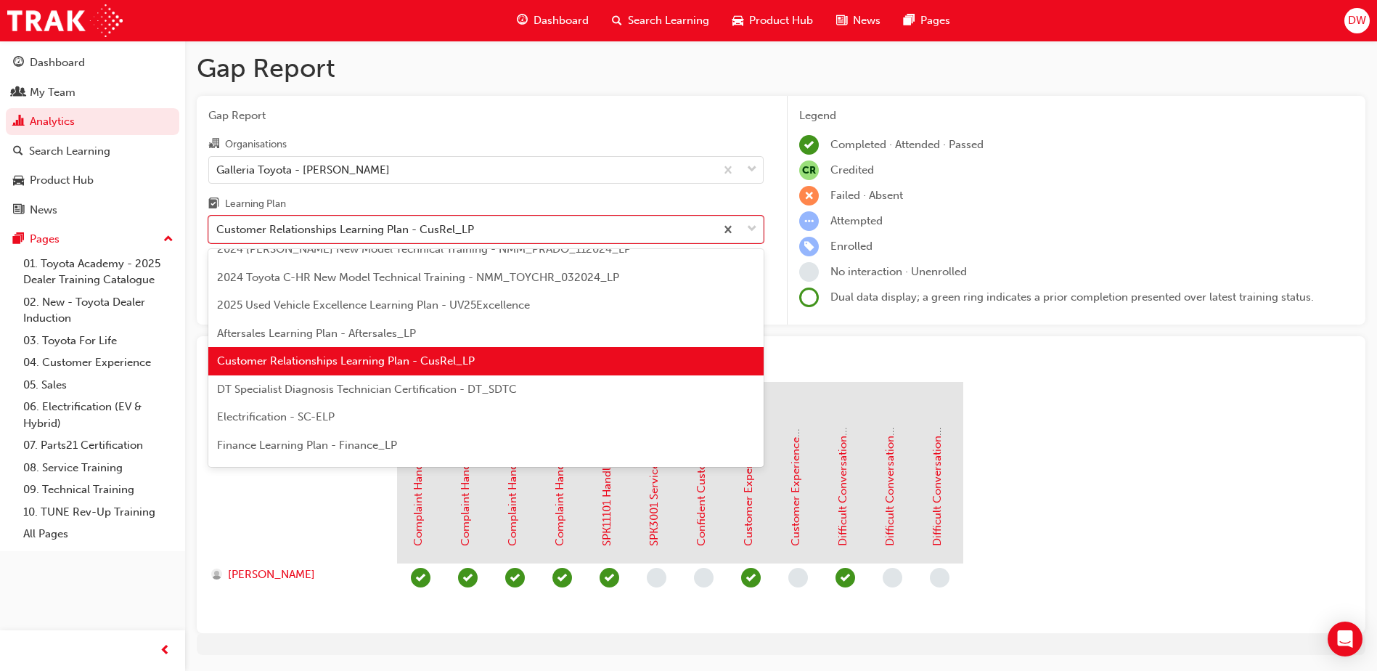
click at [517, 391] on div "DT Specialist Diagnosis Technician Certification - DT_SDTC" at bounding box center [485, 389] width 555 height 28
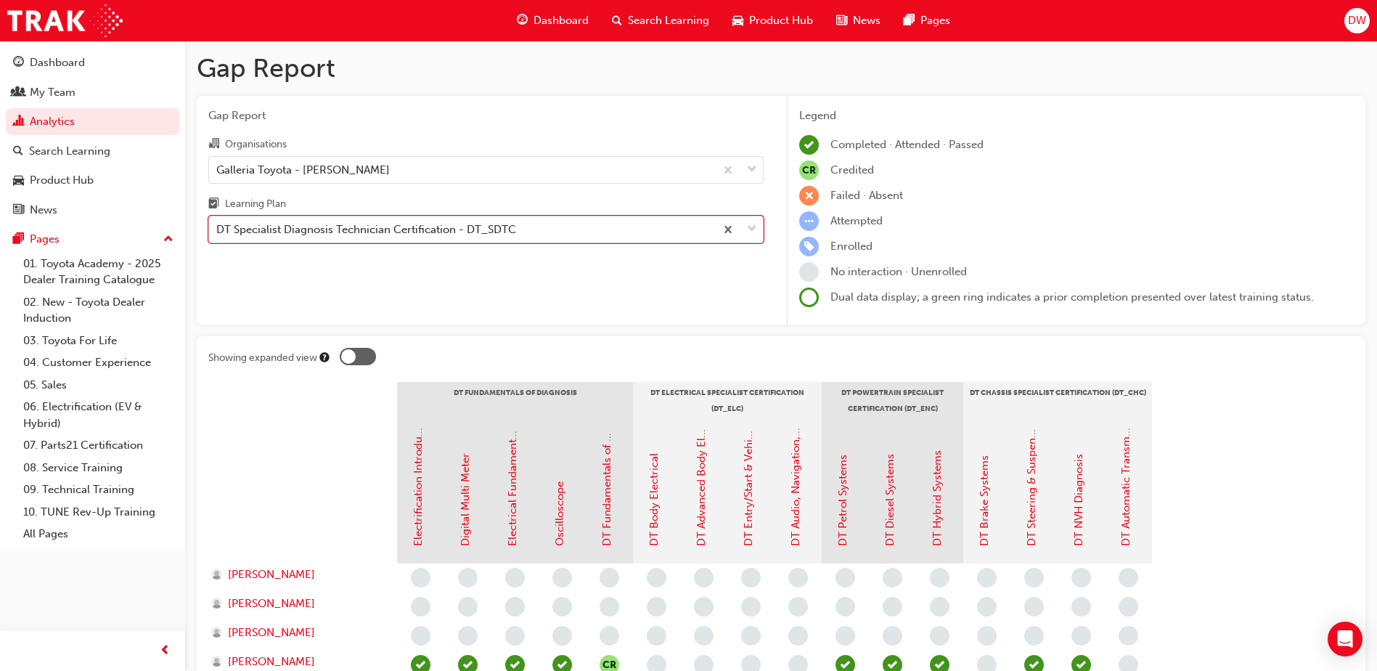
click at [569, 224] on div "DT Specialist Diagnosis Technician Certification - DT_SDTC" at bounding box center [462, 229] width 506 height 25
click at [218, 224] on input "Learning Plan option DT Specialist Diagnosis Technician Certification - DT_SDTC…" at bounding box center [216, 229] width 1 height 12
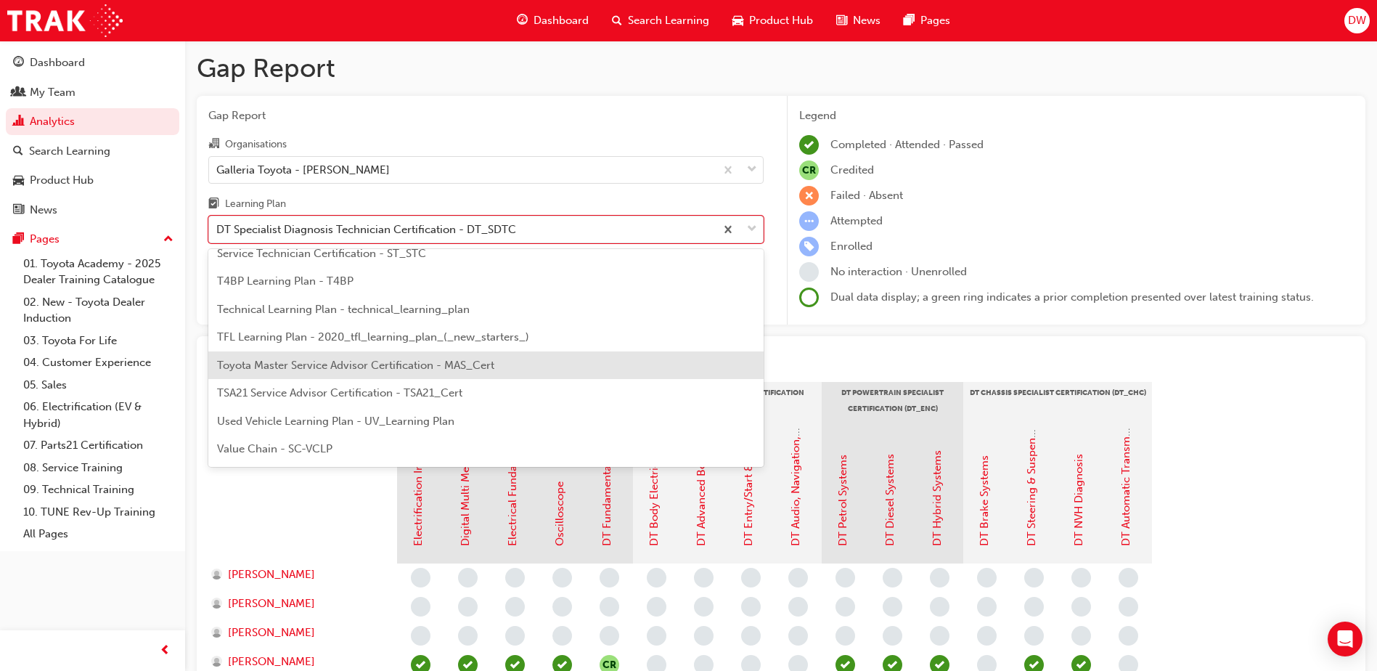
scroll to position [626, 0]
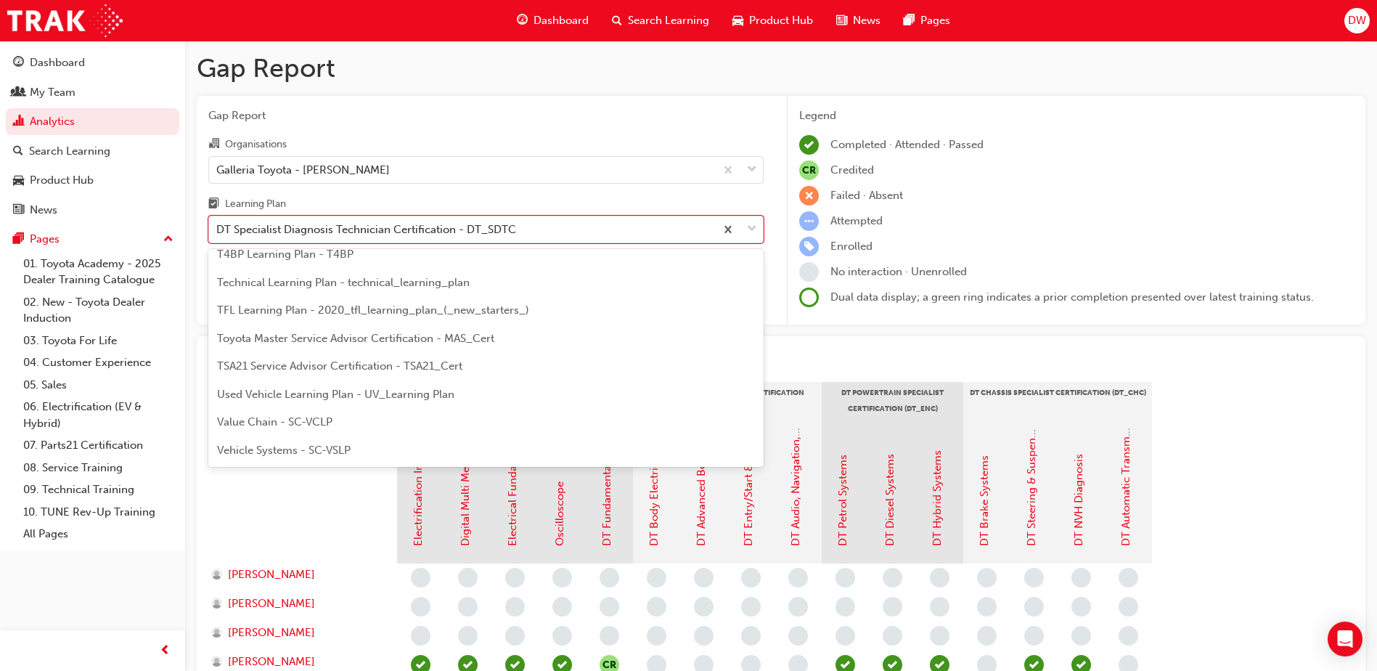
click at [509, 414] on div "Value Chain - SC-VCLP" at bounding box center [485, 422] width 555 height 28
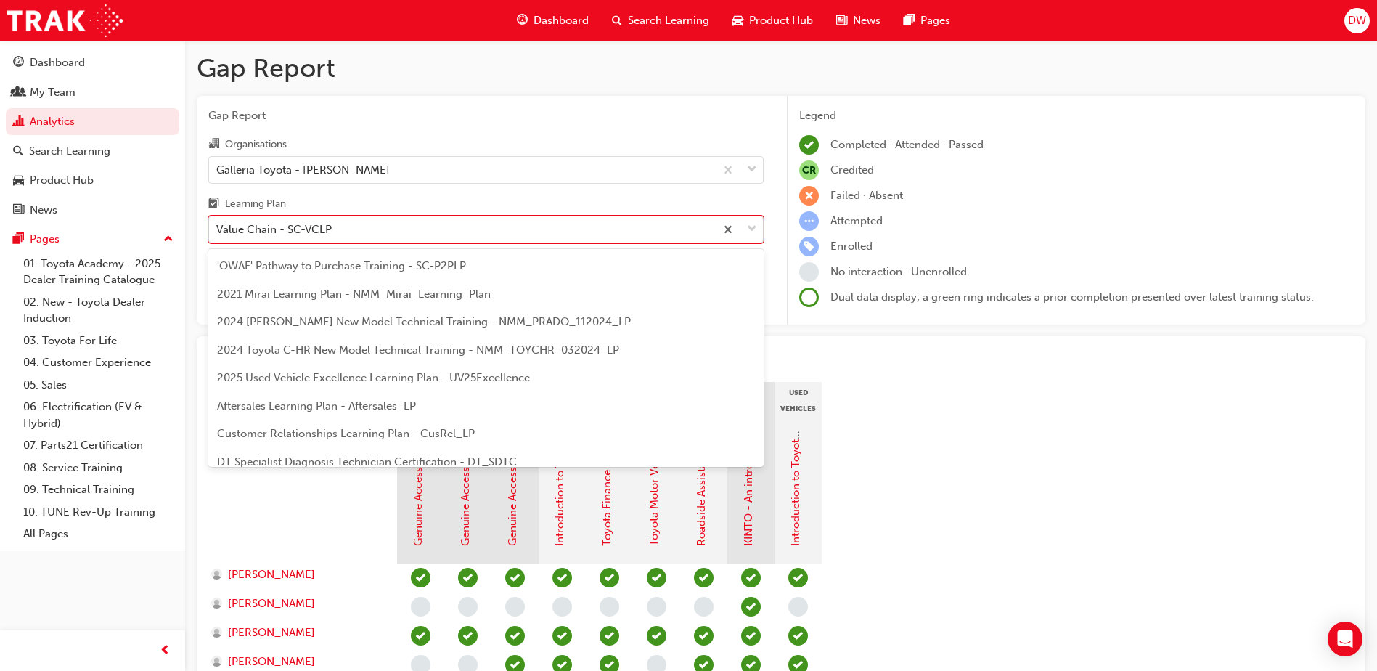
click at [360, 224] on div "Value Chain - SC-VCLP" at bounding box center [462, 229] width 506 height 25
click at [218, 224] on input "Learning Plan option Value Chain - SC-VCLP, selected. option Value Chain - SC-V…" at bounding box center [216, 229] width 1 height 12
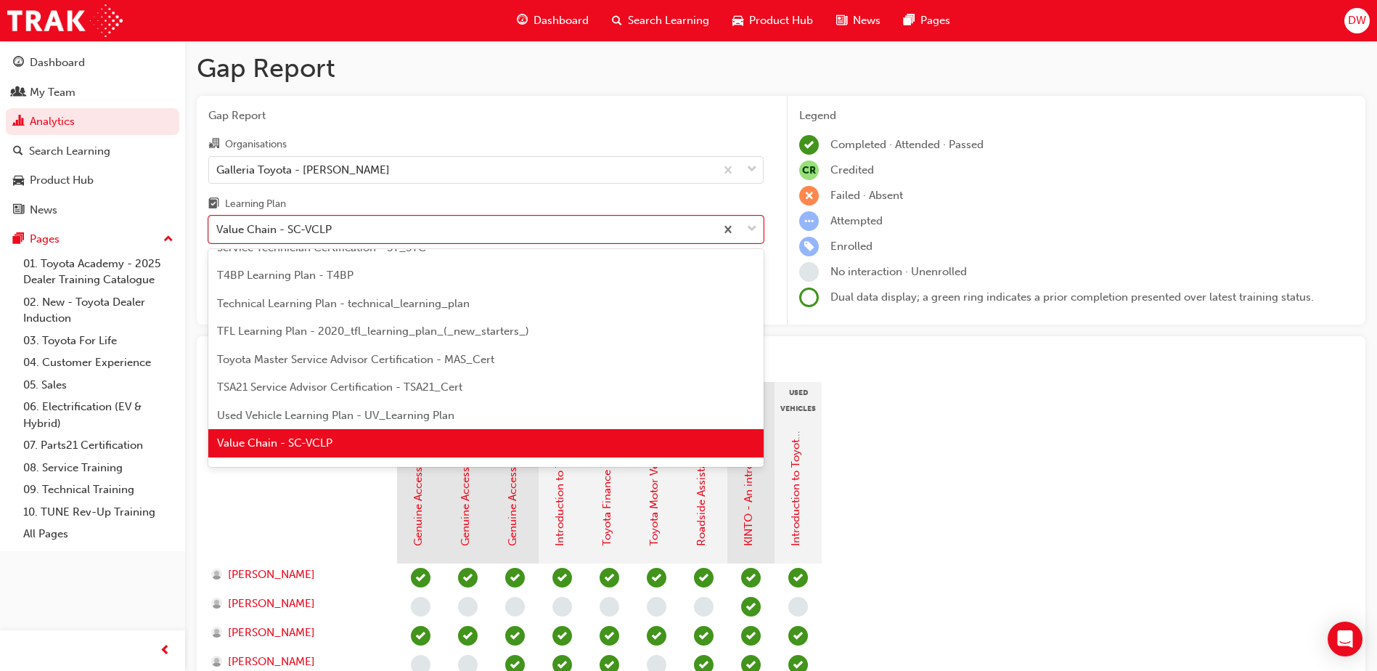
click at [359, 411] on span "Used Vehicle Learning Plan - UV_Learning Plan" at bounding box center [335, 415] width 237 height 13
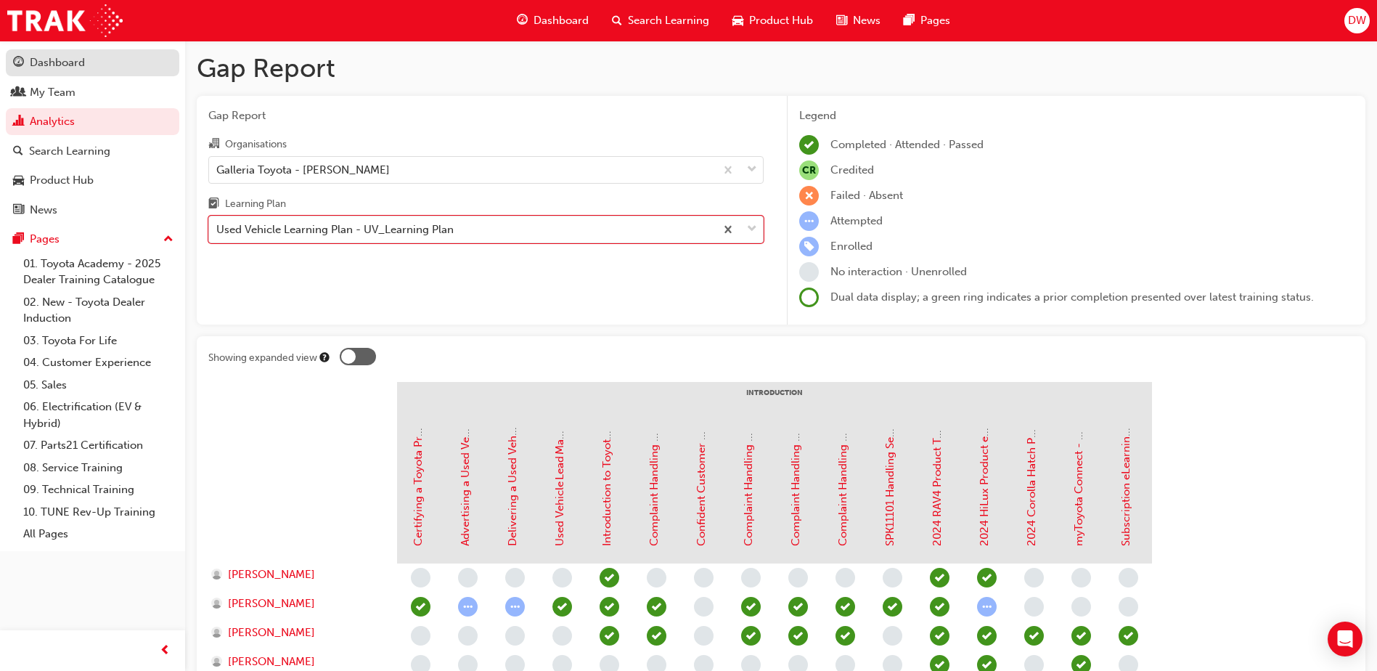
click at [80, 64] on div "Dashboard" at bounding box center [57, 62] width 55 height 17
